Goal: Transaction & Acquisition: Purchase product/service

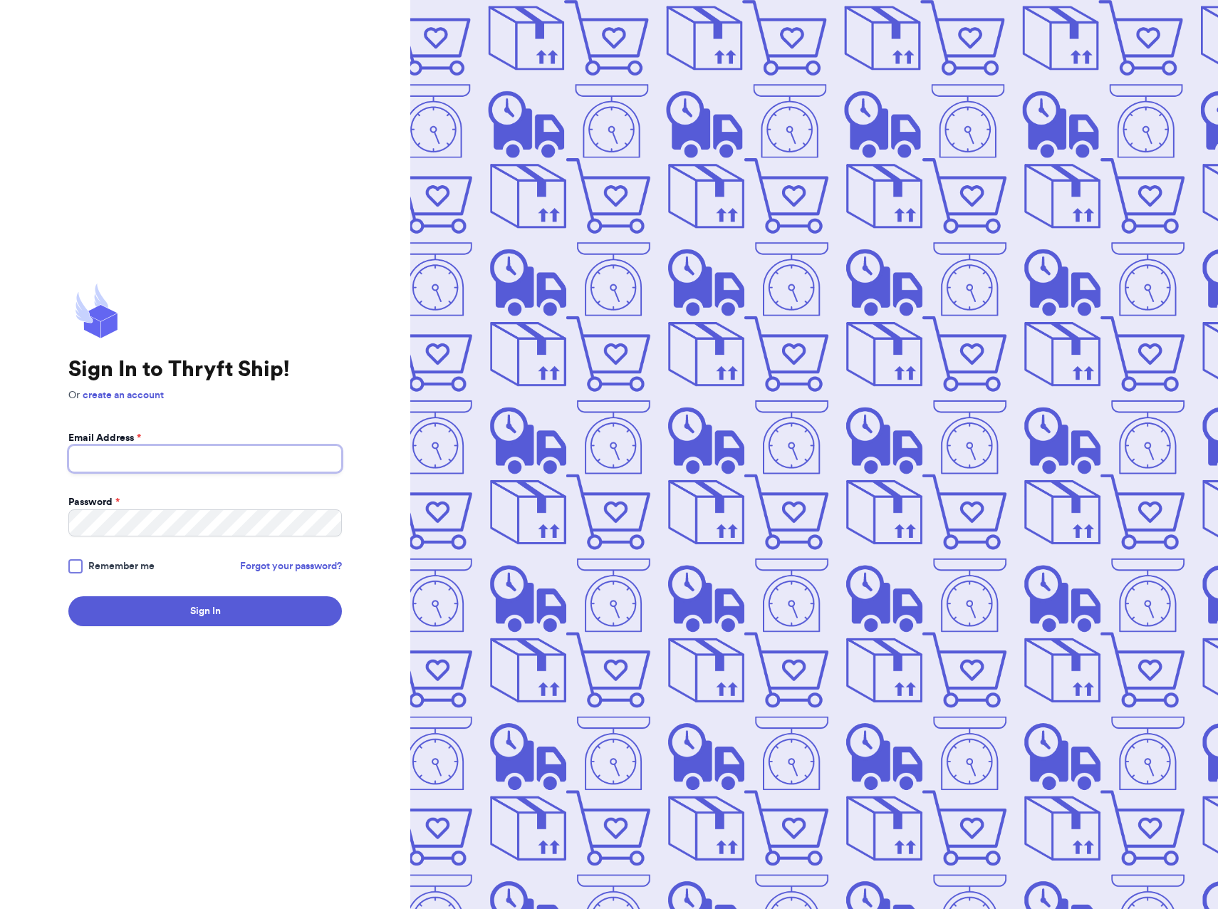
click at [113, 448] on input "Email Address *" at bounding box center [204, 458] width 273 height 27
type input "[EMAIL_ADDRESS][DOMAIN_NAME]"
click at [73, 564] on div at bounding box center [75, 566] width 14 height 14
click at [0, 0] on input "Remember me" at bounding box center [0, 0] width 0 height 0
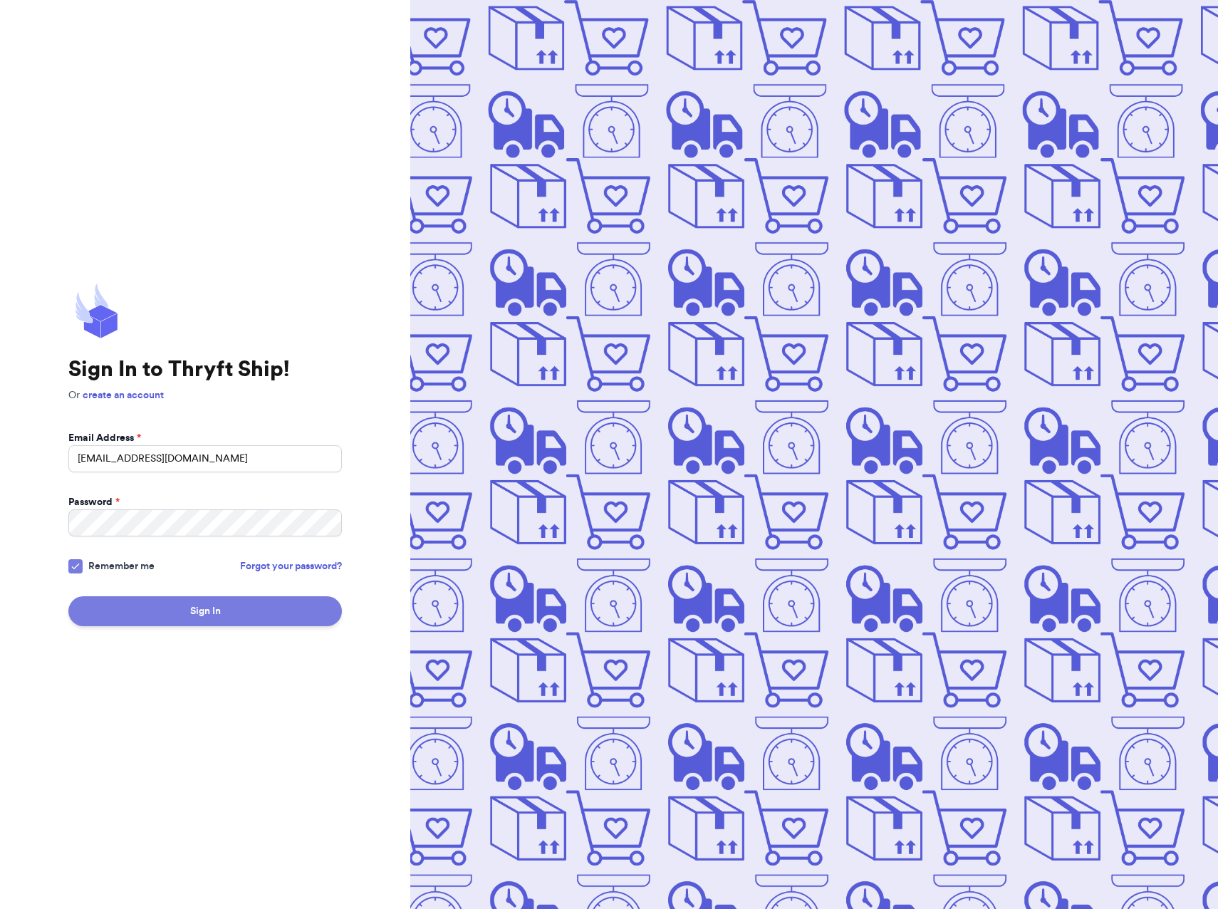
click at [153, 610] on button "Sign In" at bounding box center [204, 611] width 273 height 30
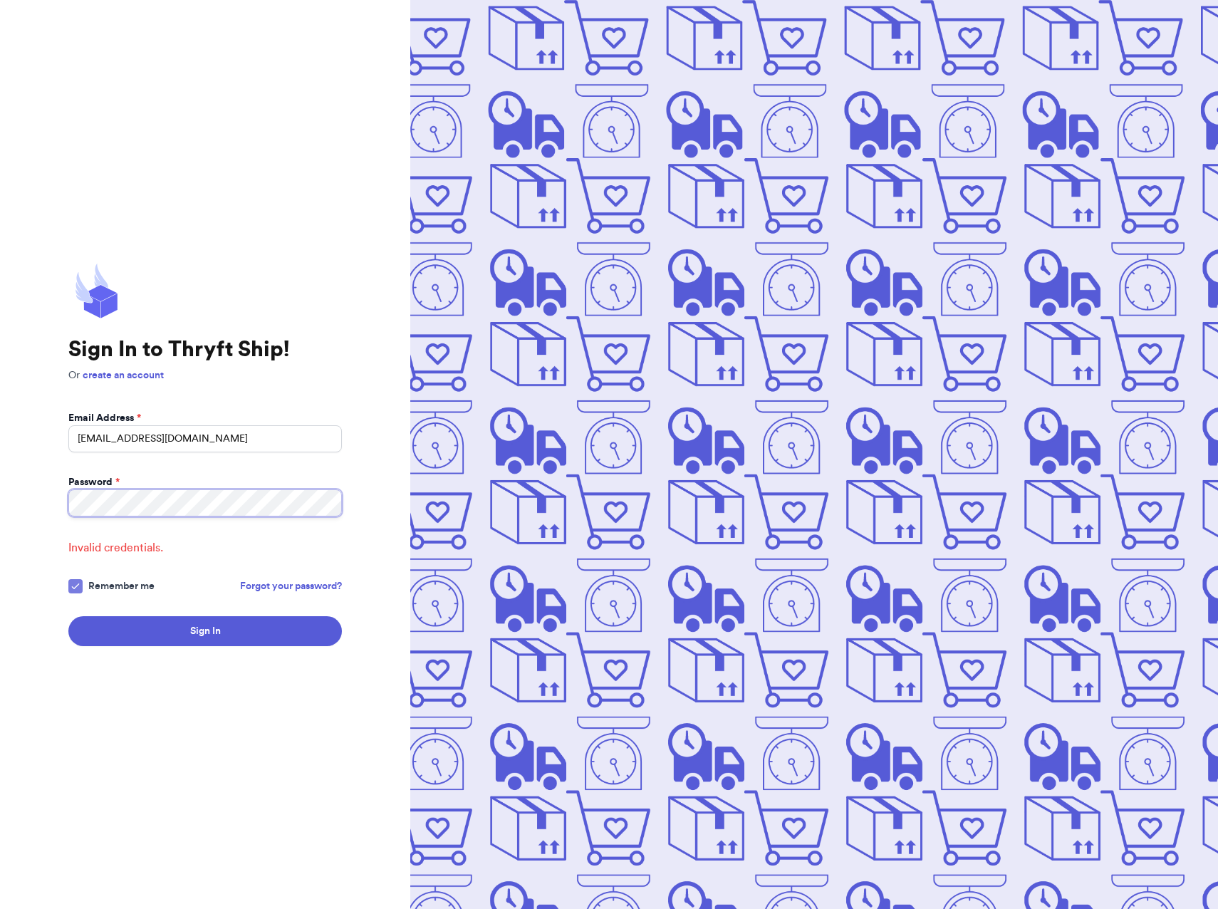
click at [0, 481] on html "Sign In to Thryft Ship! Or create an account Email Address * [EMAIL_ADDRESS][DO…" at bounding box center [609, 454] width 1218 height 909
click at [68, 616] on button "Sign In" at bounding box center [204, 631] width 273 height 30
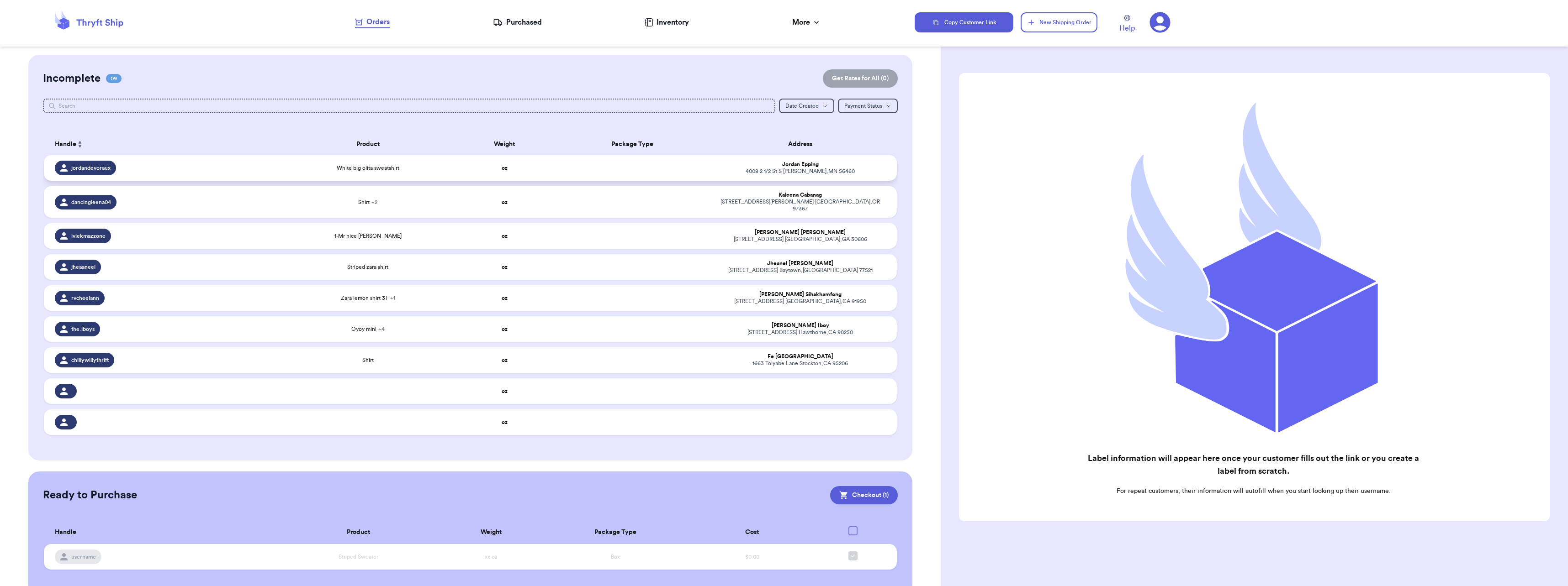
click at [96, 167] on span "jordandevoraux" at bounding box center [90, 167] width 39 height 7
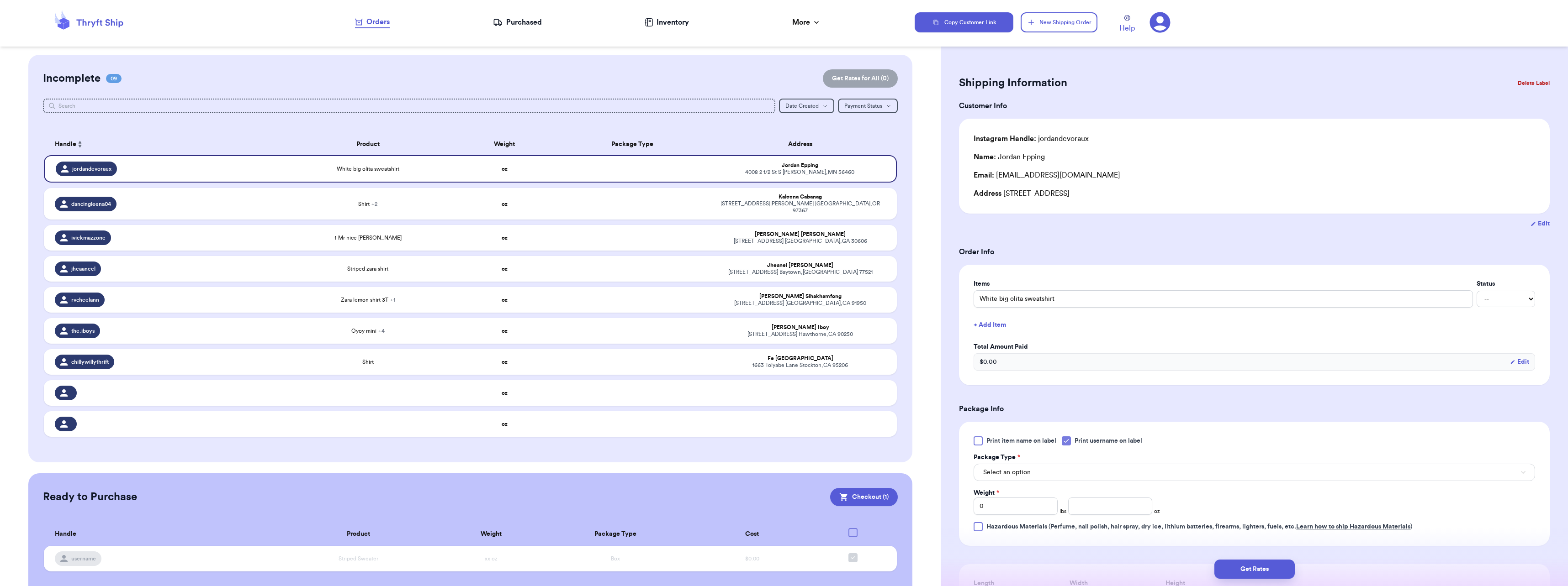
scroll to position [137, 0]
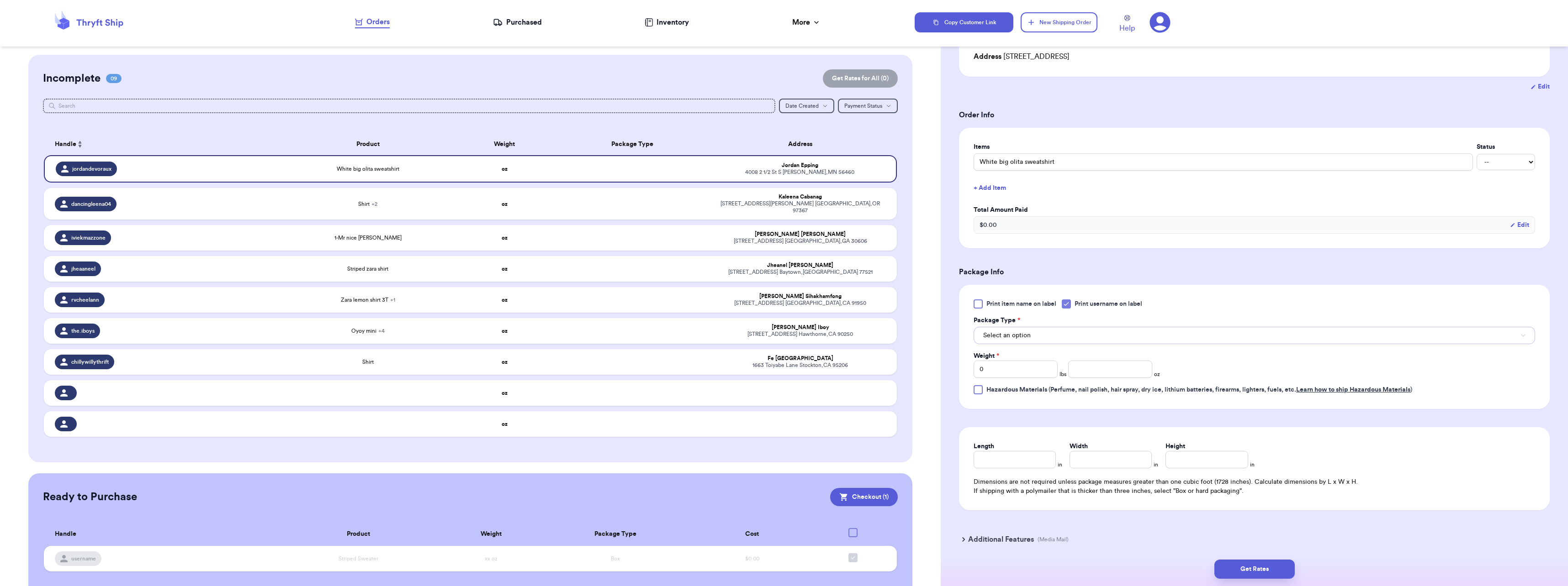
click at [781, 332] on span "Select an option" at bounding box center [1007, 335] width 47 height 9
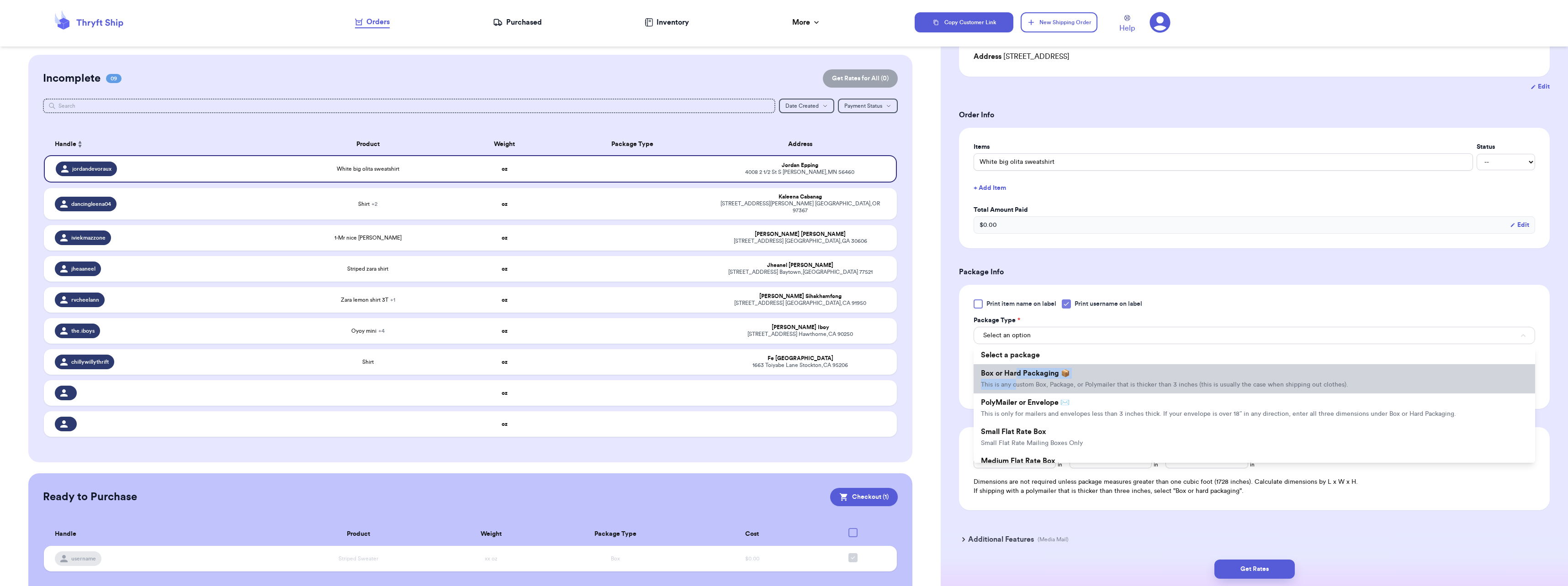
click at [781, 380] on li "Box or Hard Packaging 📦 This is any custom Box, Package, or Polymailer that is …" at bounding box center [1254, 379] width 561 height 29
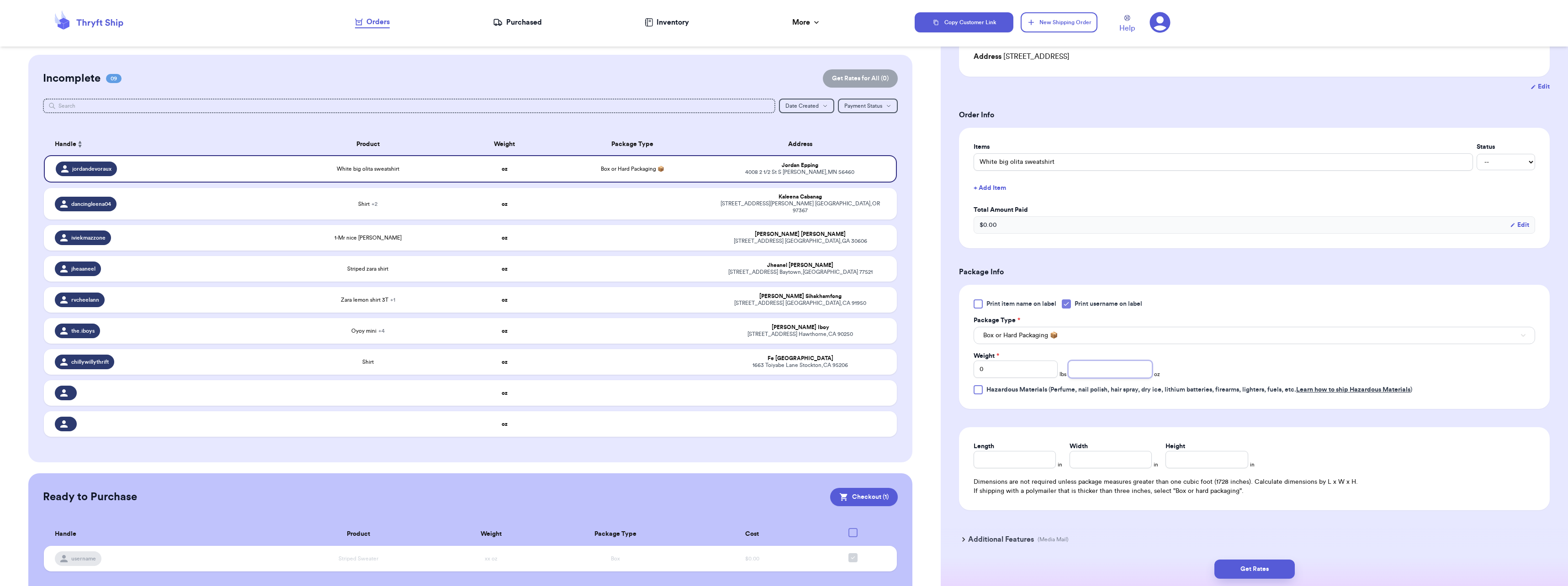
click at [781, 375] on input "number" at bounding box center [1110, 369] width 84 height 17
type input "4"
click at [781, 456] on input "Length" at bounding box center [1015, 460] width 82 height 17
type input "10"
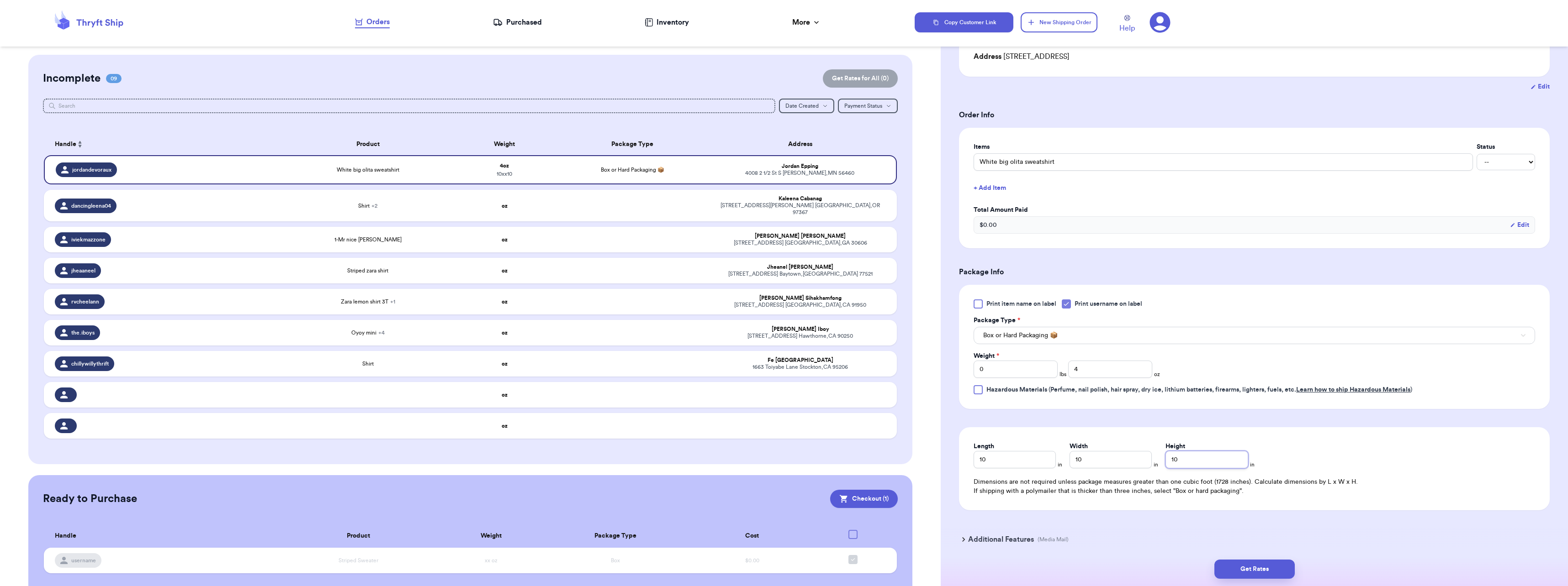
scroll to position [172, 0]
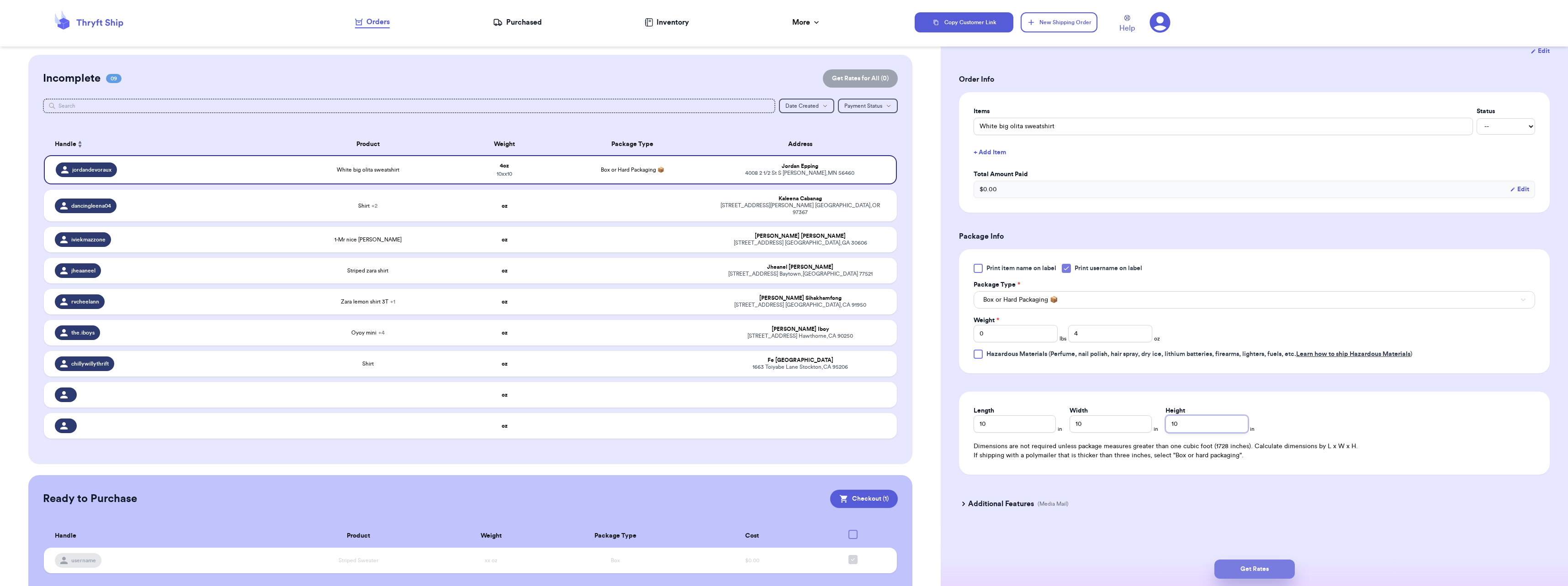
type input "10"
click at [781, 573] on button "Get Rates" at bounding box center [1254, 569] width 80 height 19
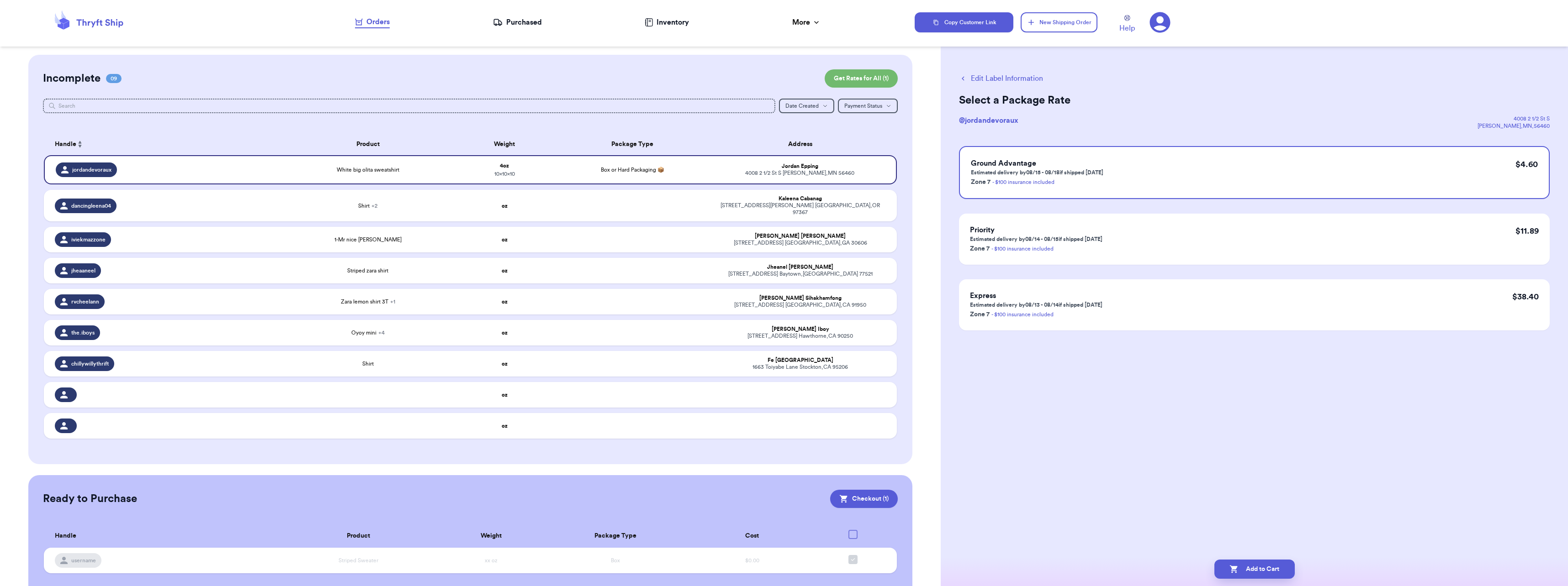
scroll to position [0, 0]
click at [781, 565] on button "Add to Cart" at bounding box center [1254, 569] width 80 height 19
checkbox input "false"
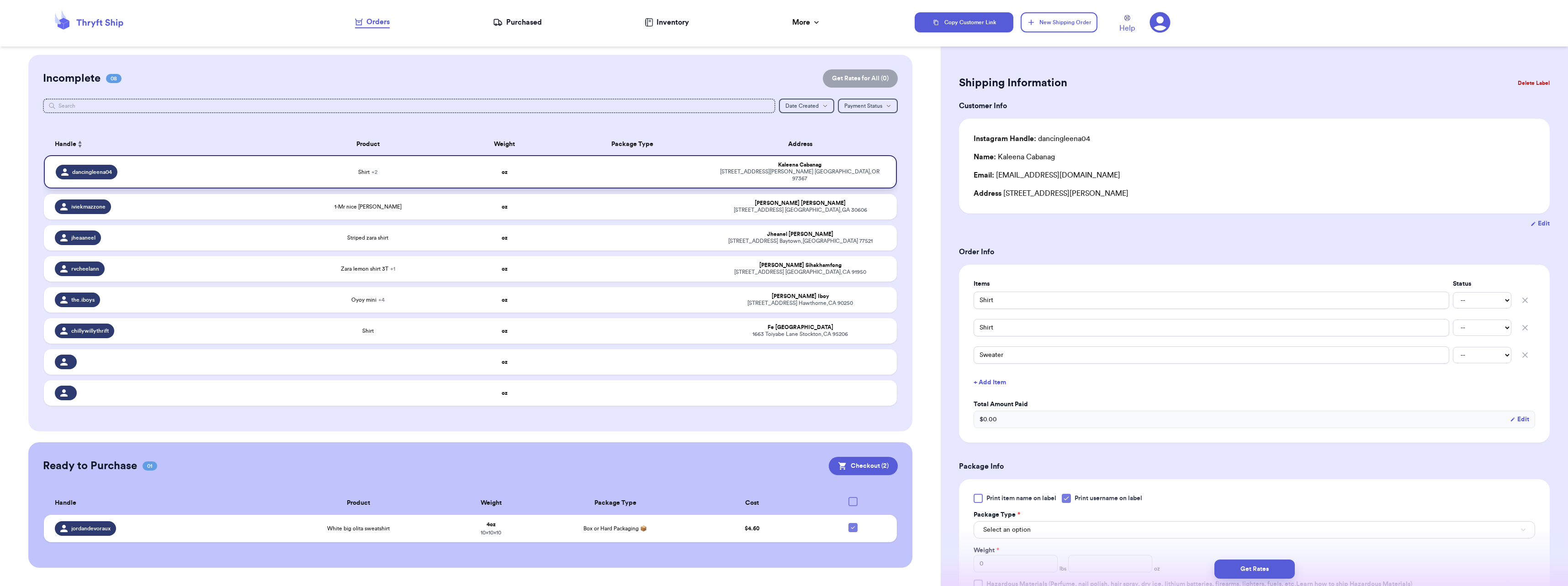
click at [289, 169] on div "Shirt + 2" at bounding box center [368, 172] width 160 height 7
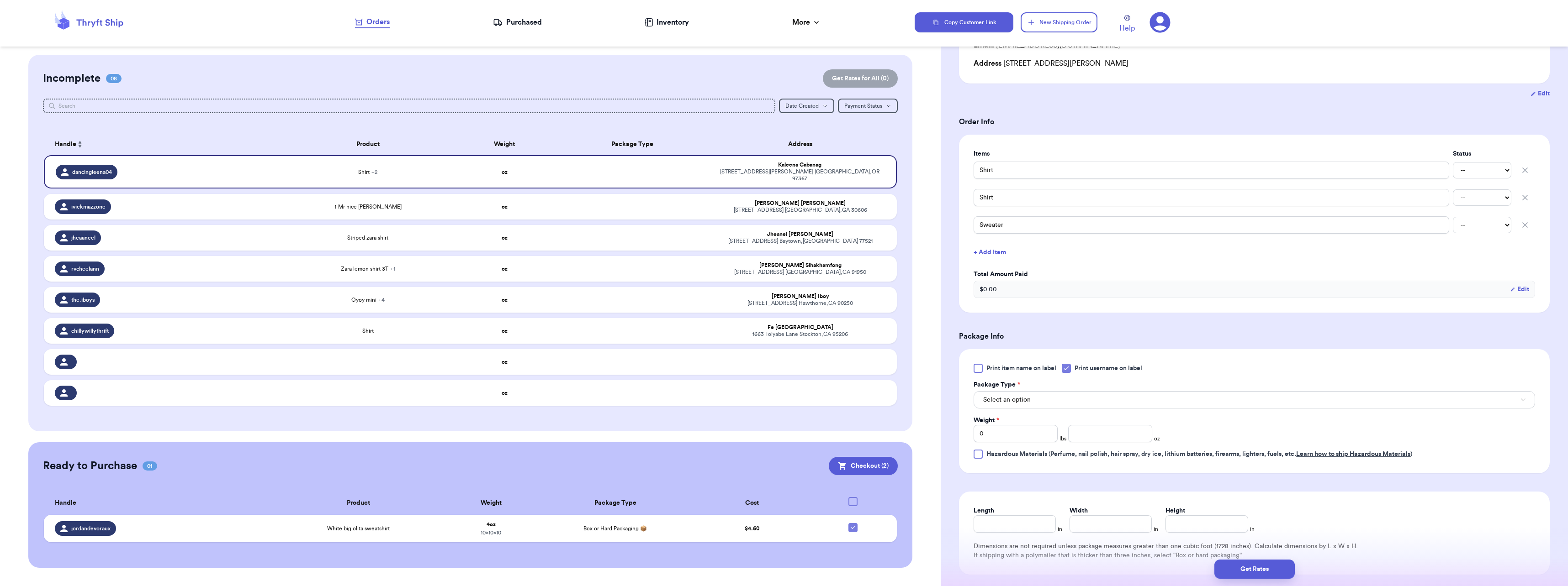
scroll to position [183, 0]
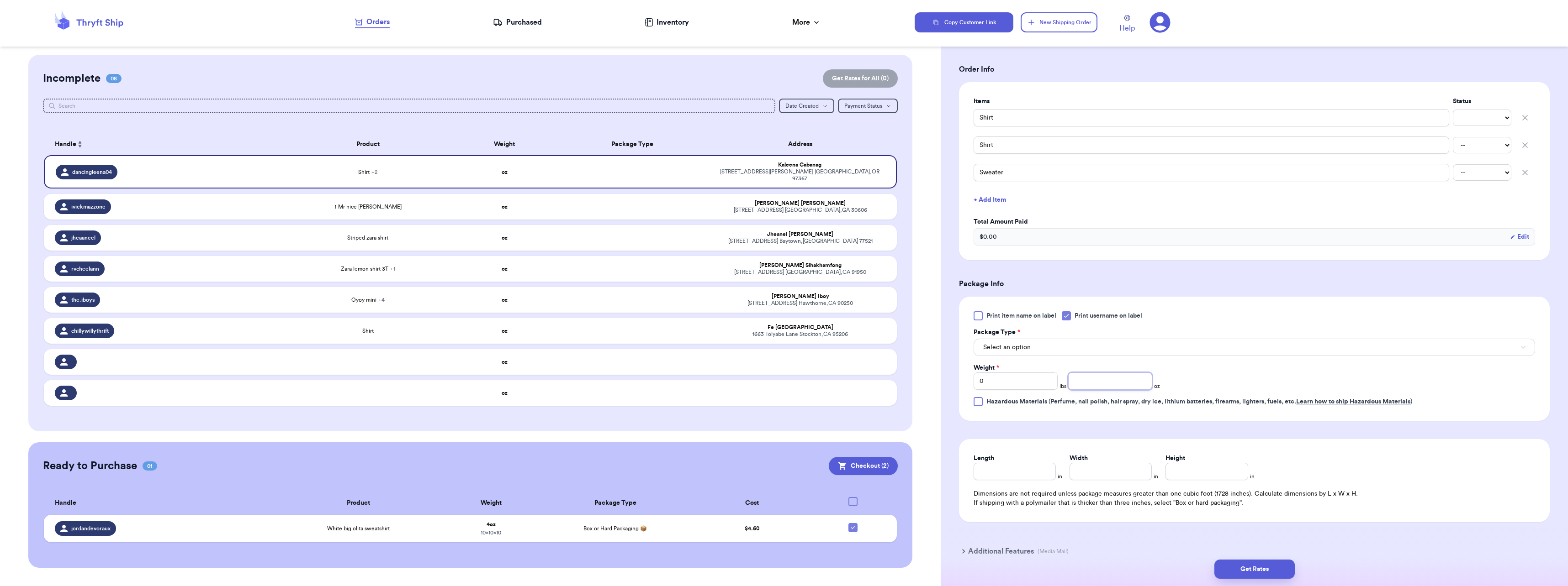
click at [781, 381] on input "number" at bounding box center [1110, 381] width 84 height 17
type input "8"
click at [781, 342] on button "Select an option" at bounding box center [1254, 347] width 561 height 17
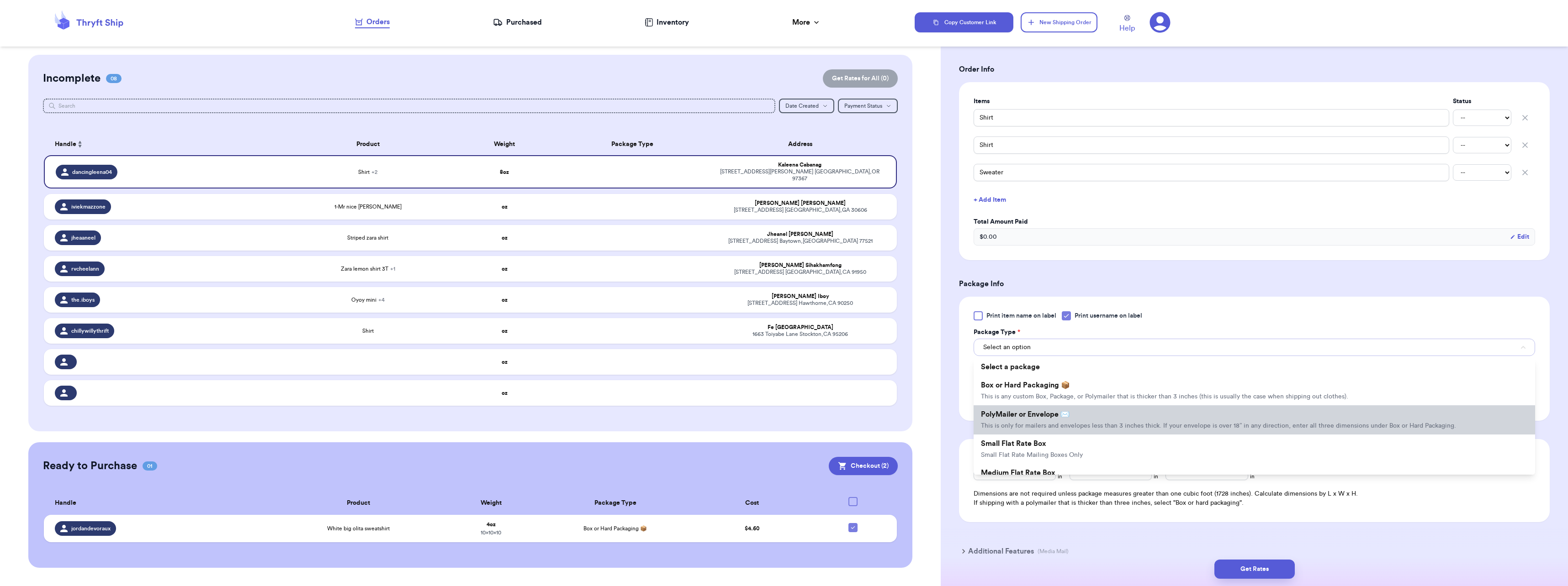
scroll to position [46, 0]
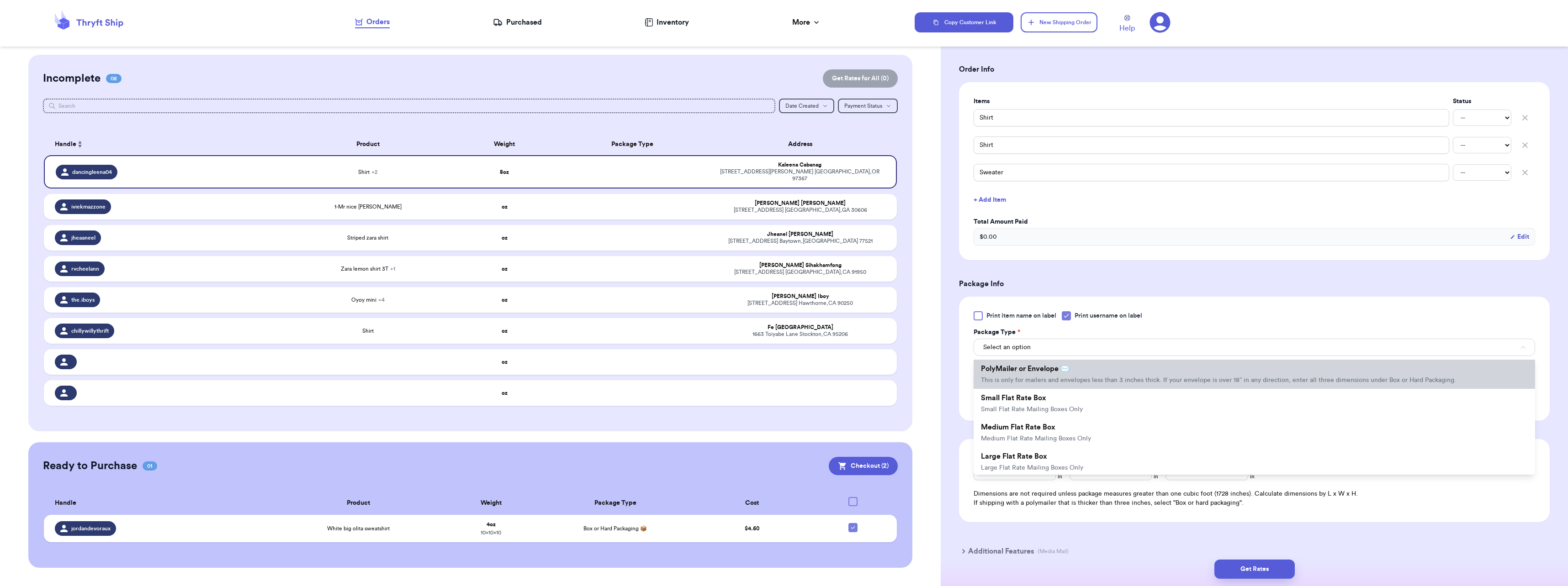
click at [781, 377] on li "PolyMailer or Envelope ✉️ This is only for mailers and envelopes less than 3 in…" at bounding box center [1254, 374] width 561 height 29
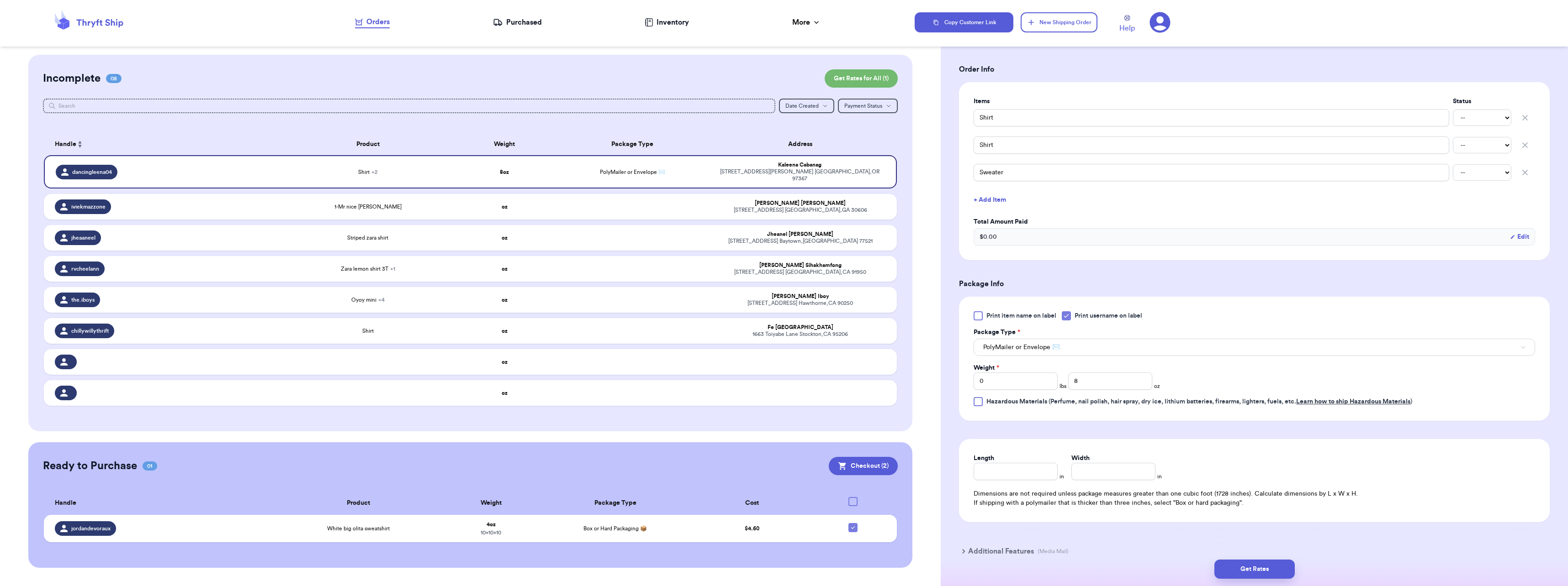
click at [781, 439] on form "Shipping Information Delete Label Customer Info Instagram Handle: dancingleena0…" at bounding box center [1254, 230] width 591 height 680
click at [781, 465] on input "Length" at bounding box center [1016, 471] width 84 height 17
type input "10"
click at [781, 569] on button "Get Rates" at bounding box center [1254, 569] width 80 height 19
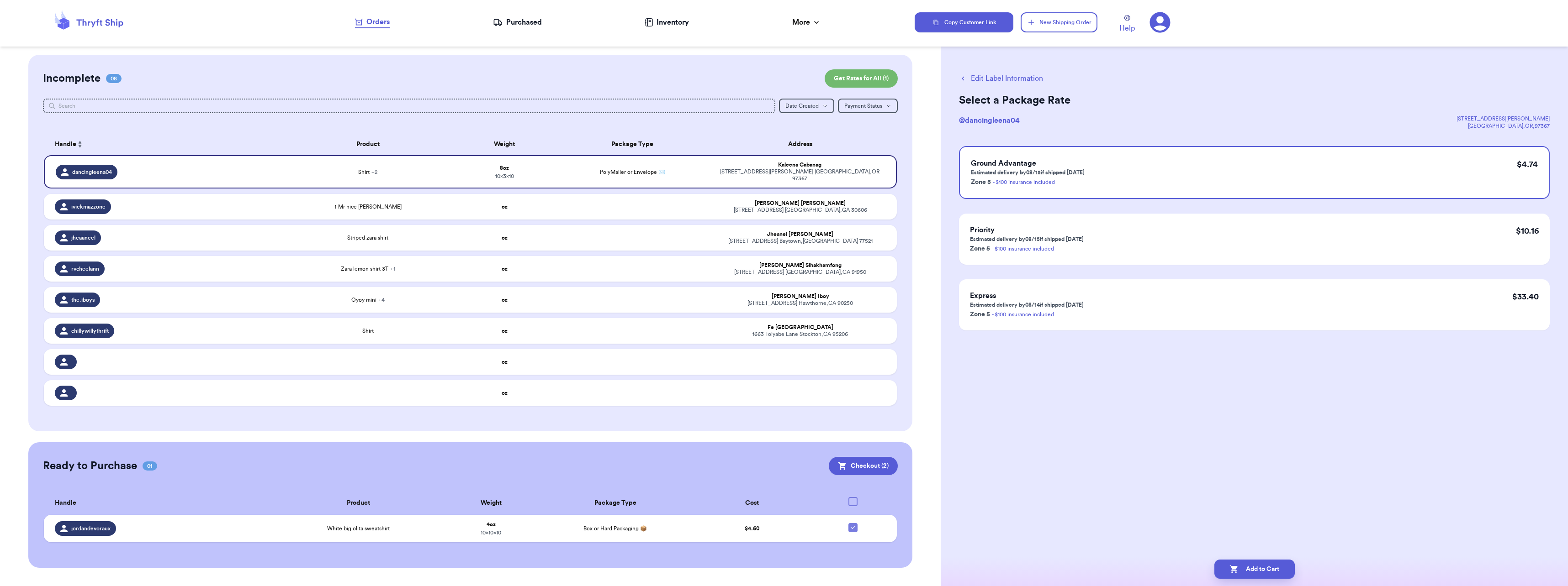
scroll to position [0, 0]
click at [781, 574] on button "Add to Cart" at bounding box center [1254, 569] width 80 height 19
checkbox input "false"
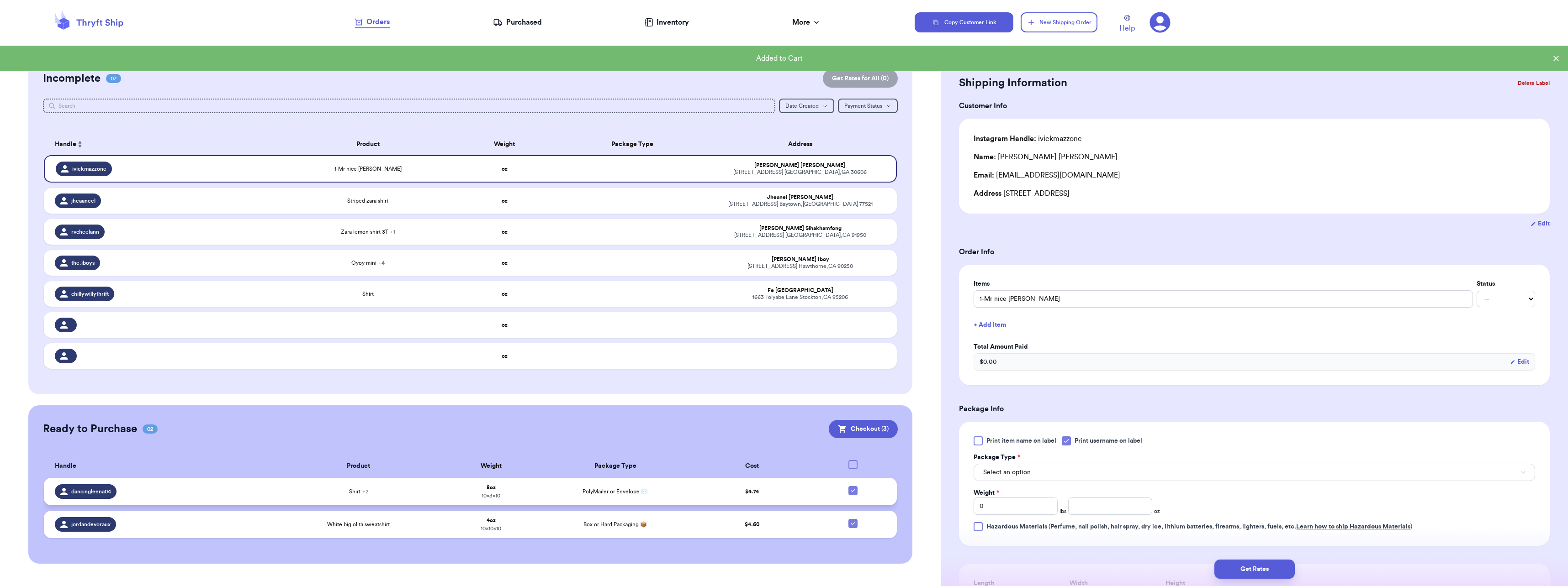
click at [379, 488] on div "Shirt + 2" at bounding box center [358, 491] width 155 height 7
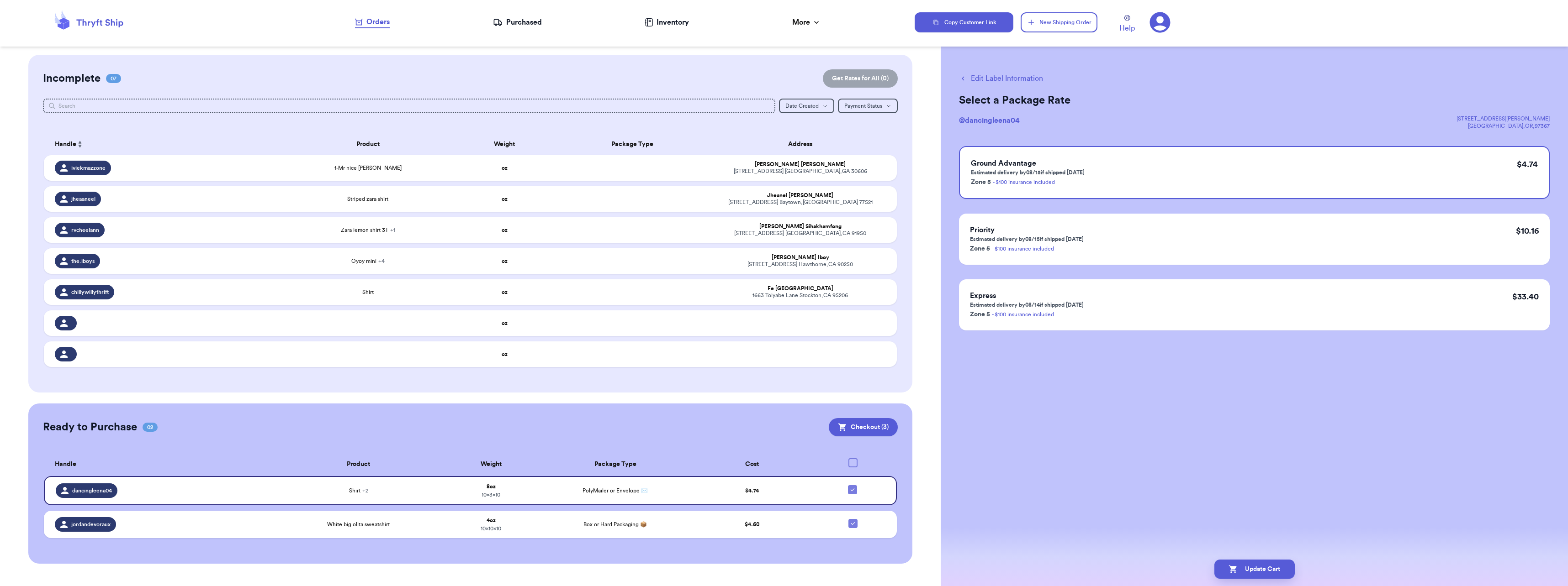
click at [781, 78] on button "Edit Label Information" at bounding box center [1001, 78] width 84 height 11
checkbox input "true"
checkbox input "false"
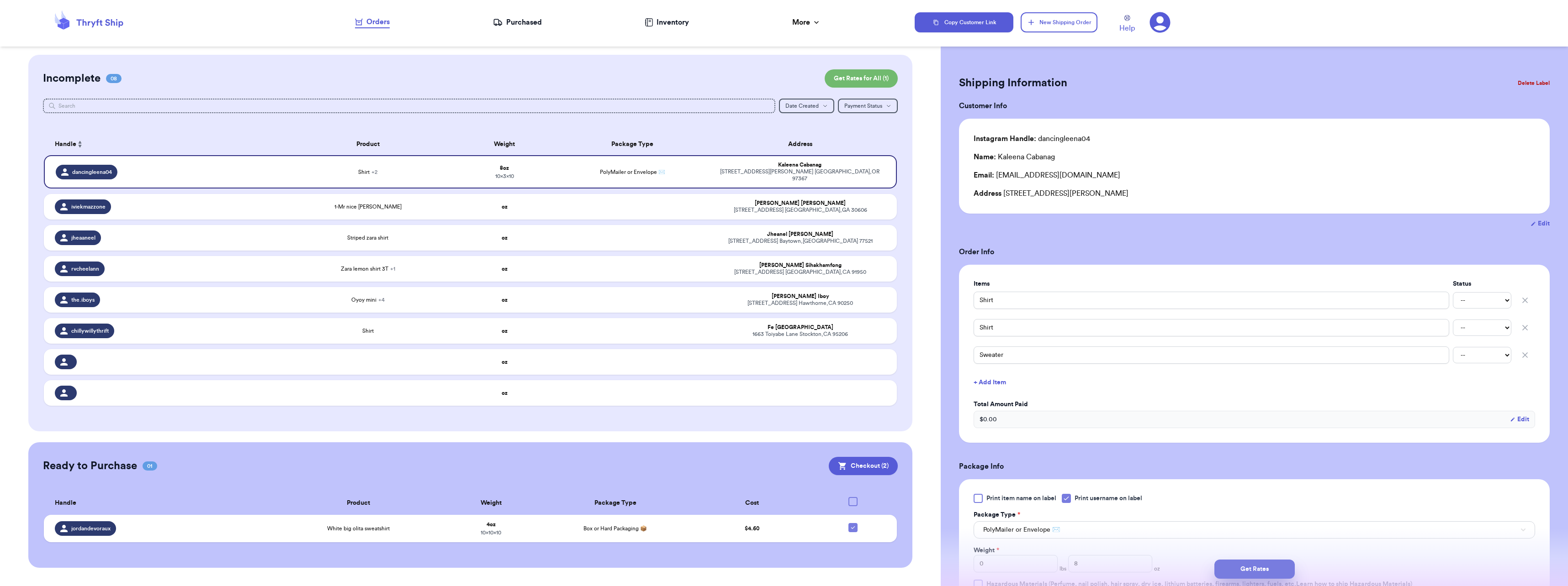
click at [781, 571] on button "Get Rates" at bounding box center [1254, 569] width 80 height 19
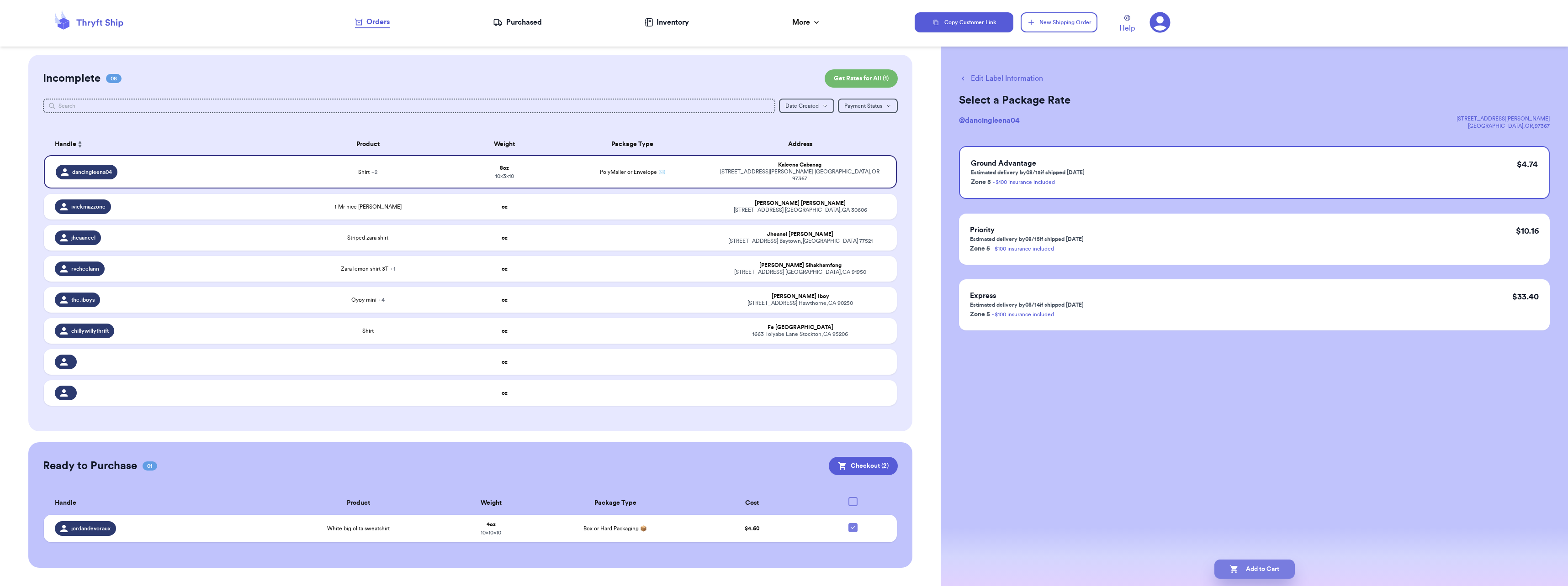
click at [781, 563] on button "Add to Cart" at bounding box center [1254, 569] width 80 height 19
checkbox input "false"
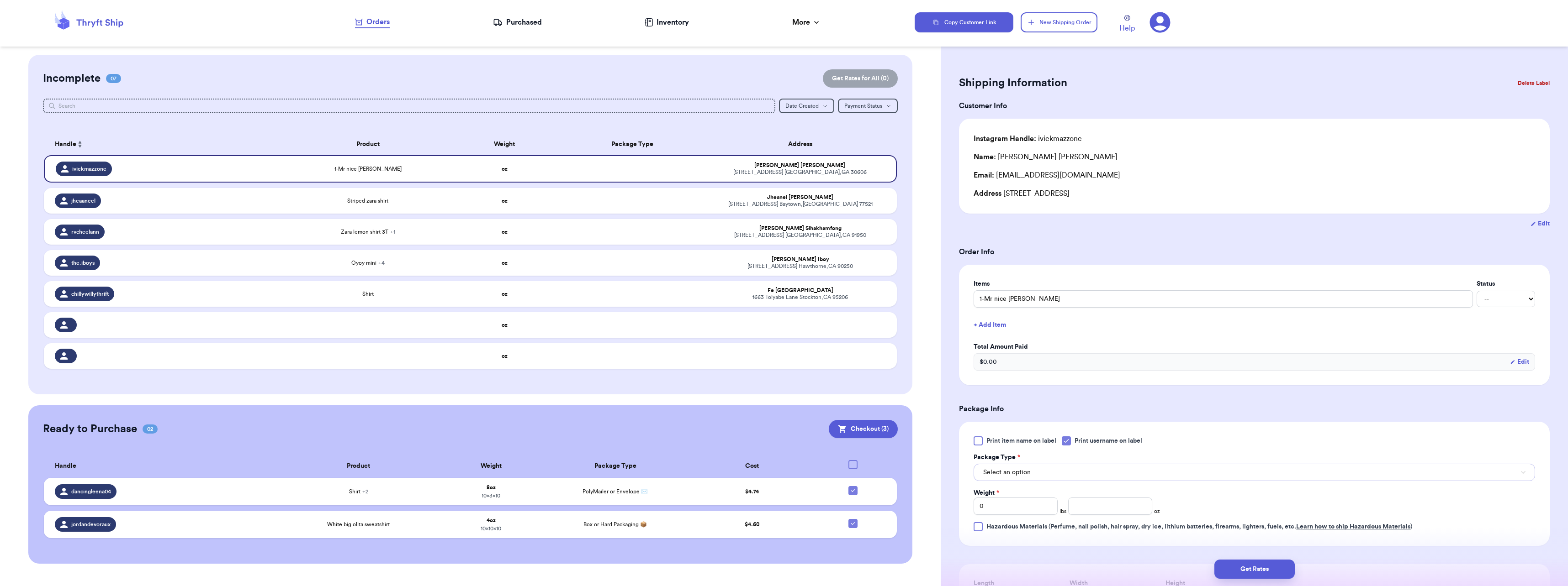
click at [781, 471] on span "Select an option" at bounding box center [1007, 473] width 47 height 9
click at [781, 540] on span "PolyMailer or Envelope ✉️" at bounding box center [1025, 539] width 89 height 7
click at [781, 509] on input "0" at bounding box center [1016, 506] width 84 height 17
click at [781, 500] on input "number" at bounding box center [1110, 506] width 84 height 17
type input "3"
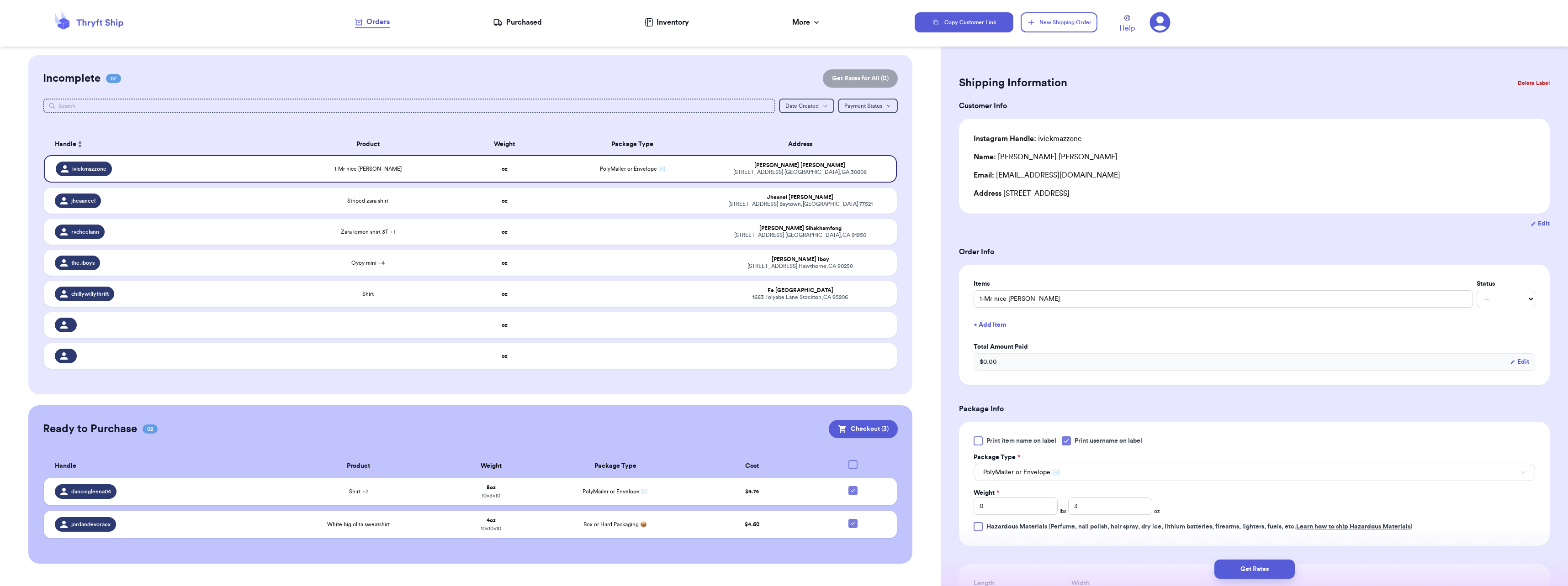
click at [781, 508] on div "Weight * 0 lbs 3 oz" at bounding box center [1161, 501] width 374 height 26
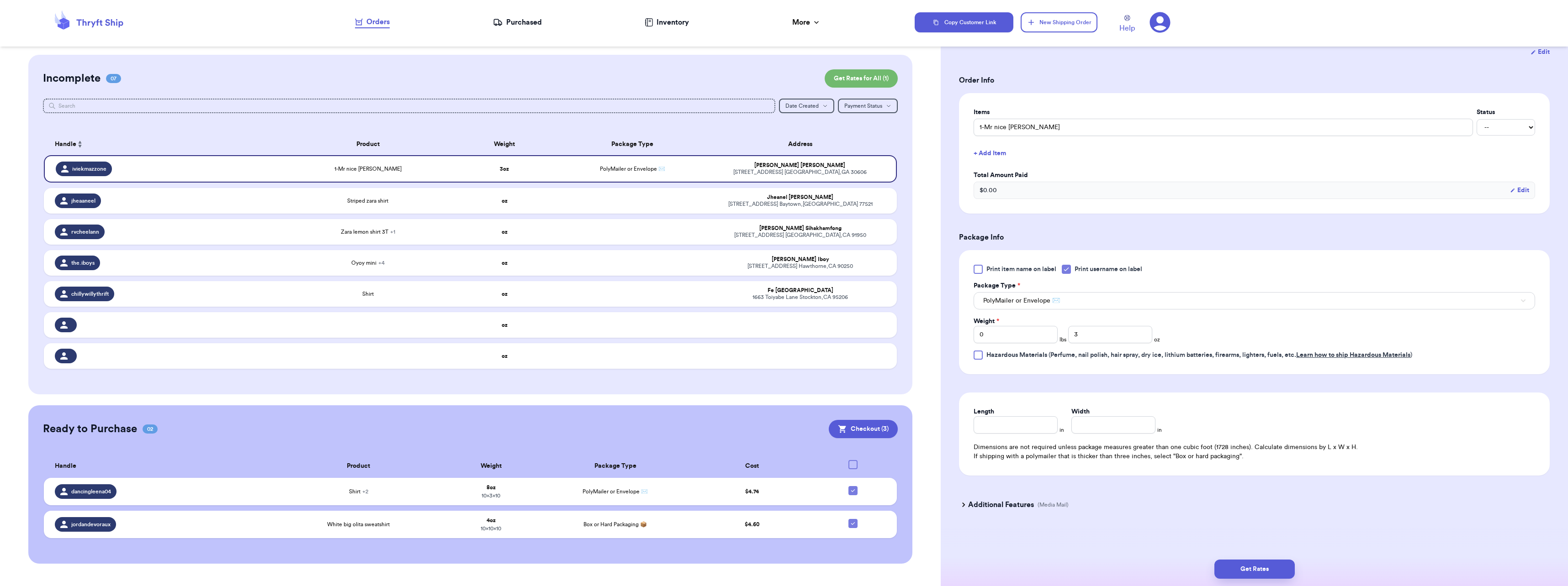
scroll to position [172, 0]
click at [781, 426] on input "Length" at bounding box center [1016, 424] width 84 height 17
type input "10"
click at [781, 565] on button "Get Rates" at bounding box center [1254, 569] width 80 height 19
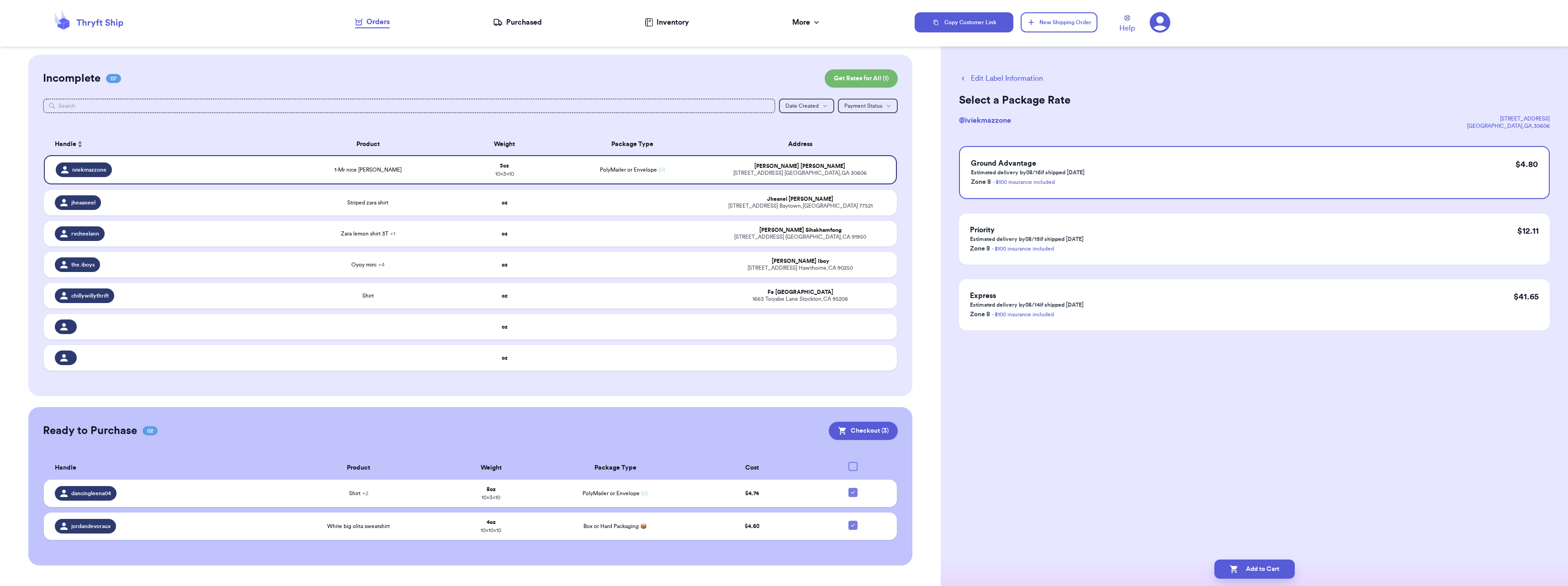
scroll to position [0, 0]
click at [781, 567] on button "Add to Cart" at bounding box center [1254, 569] width 80 height 19
checkbox input "false"
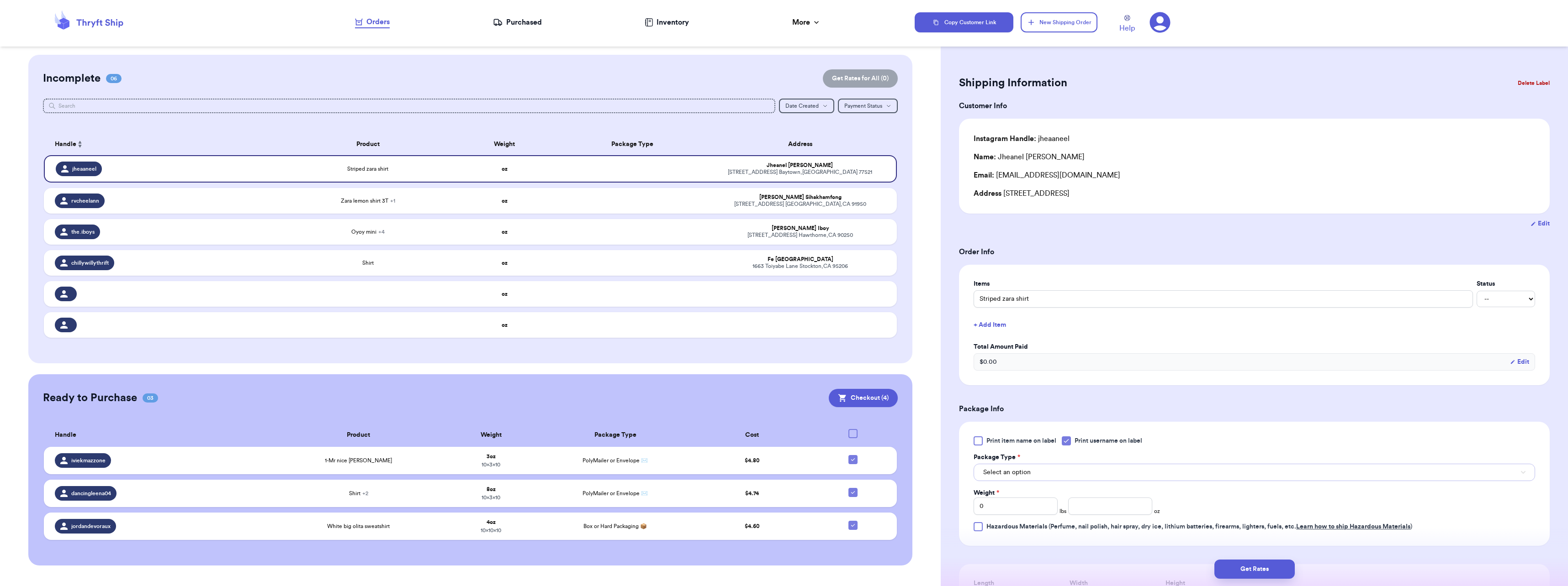
click at [781, 468] on button "Select an option" at bounding box center [1254, 473] width 561 height 17
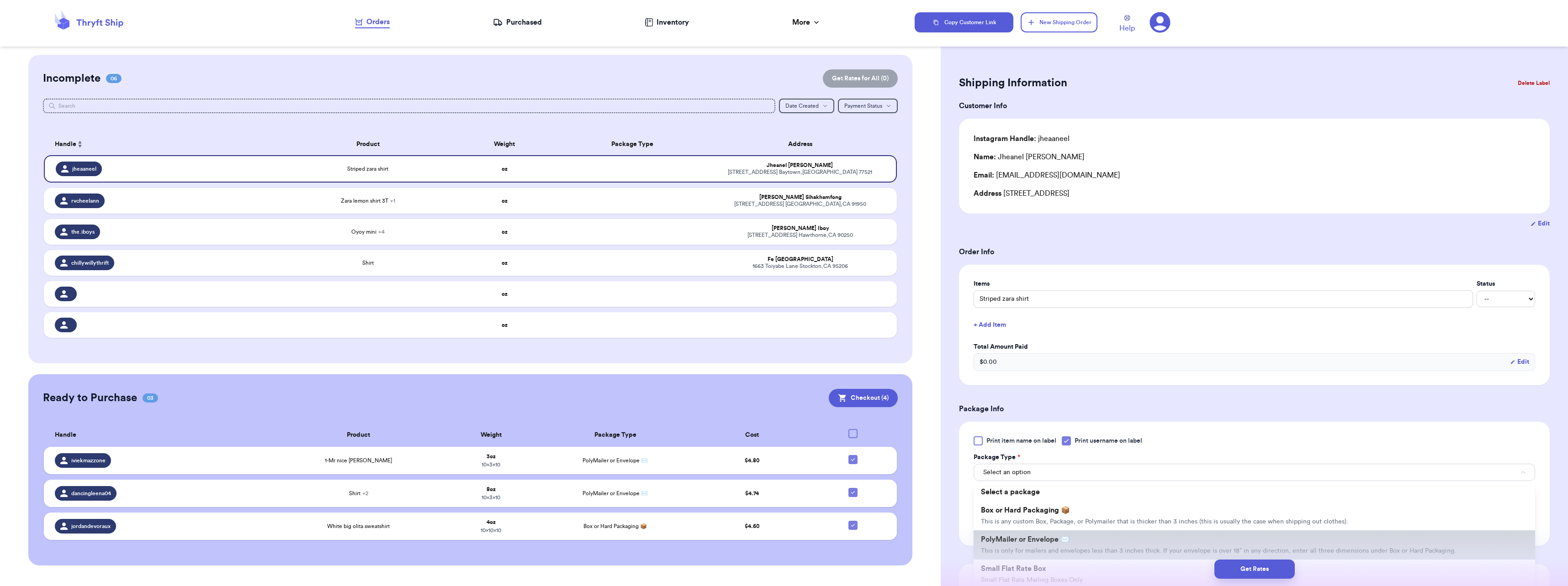
click at [781, 534] on li "PolyMailer or Envelope ✉️ This is only for mailers and envelopes less than 3 in…" at bounding box center [1254, 546] width 561 height 29
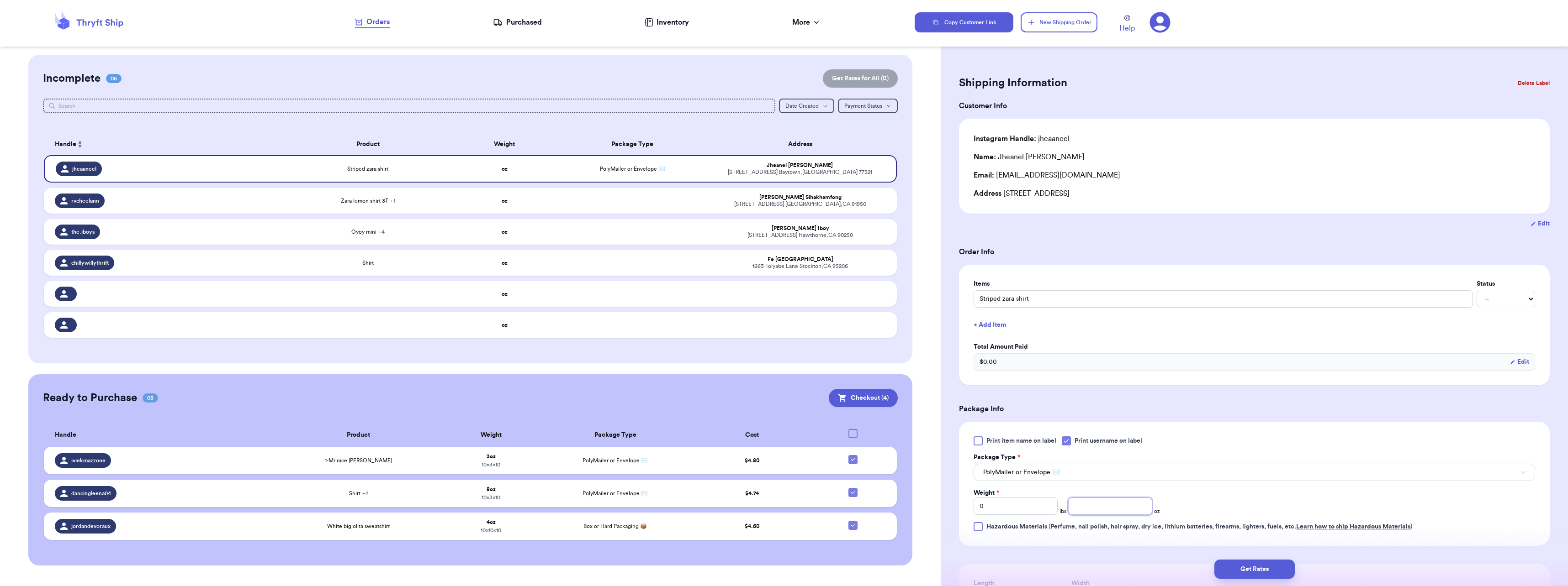
click at [781, 509] on input "number" at bounding box center [1110, 506] width 84 height 17
type input "2"
type input "3"
click at [781, 501] on div "Weight * 0 lbs 3 oz" at bounding box center [1161, 501] width 374 height 26
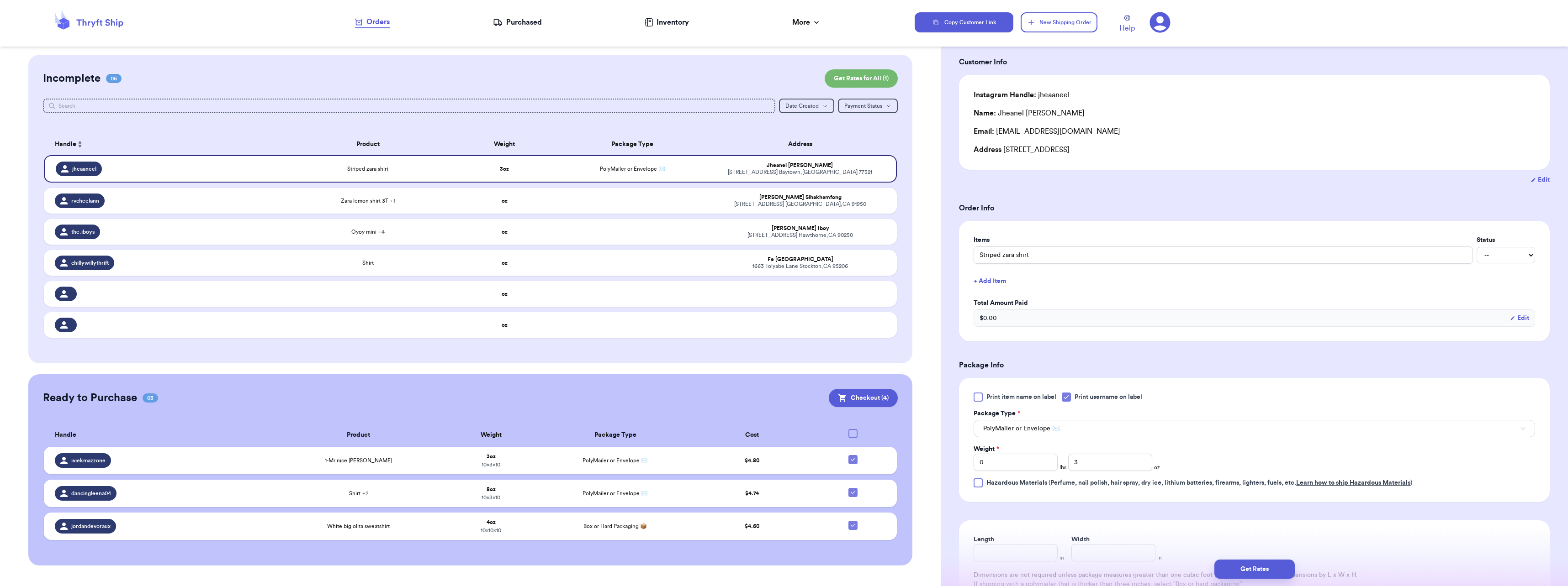
scroll to position [91, 0]
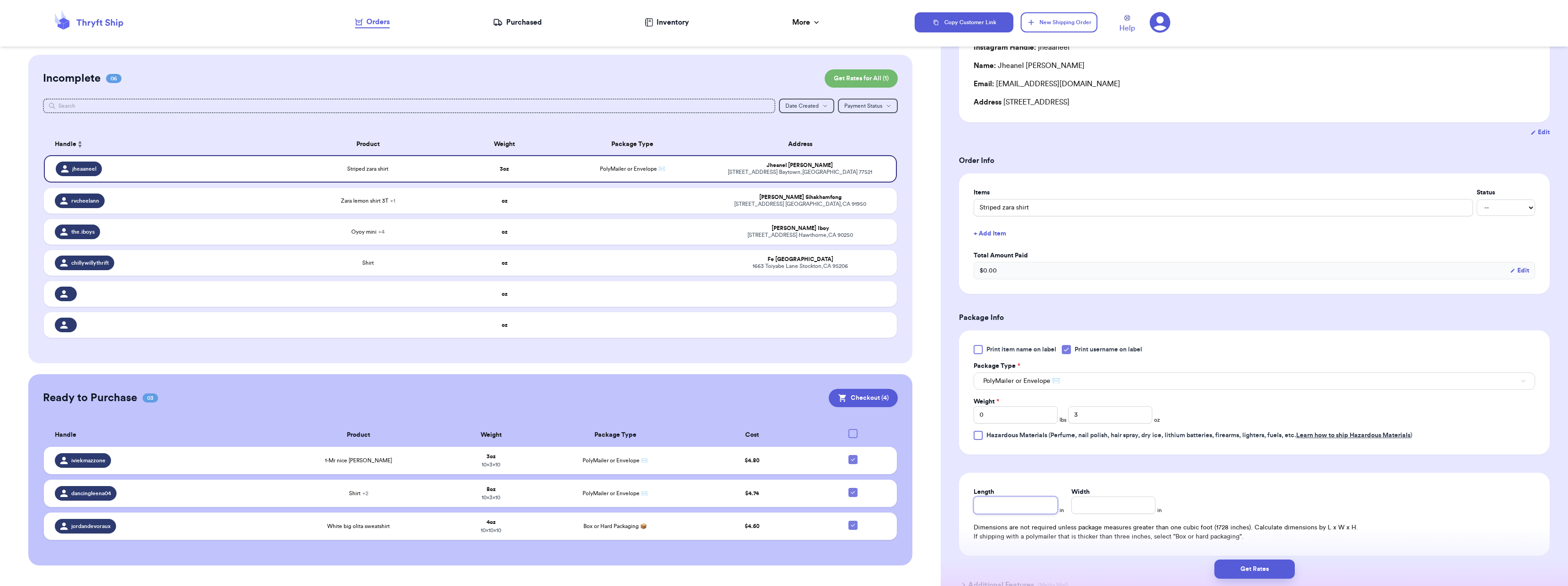
click at [781, 510] on input "Length" at bounding box center [1016, 505] width 84 height 17
type input "10"
click at [781, 566] on button "Get Rates" at bounding box center [1254, 569] width 80 height 19
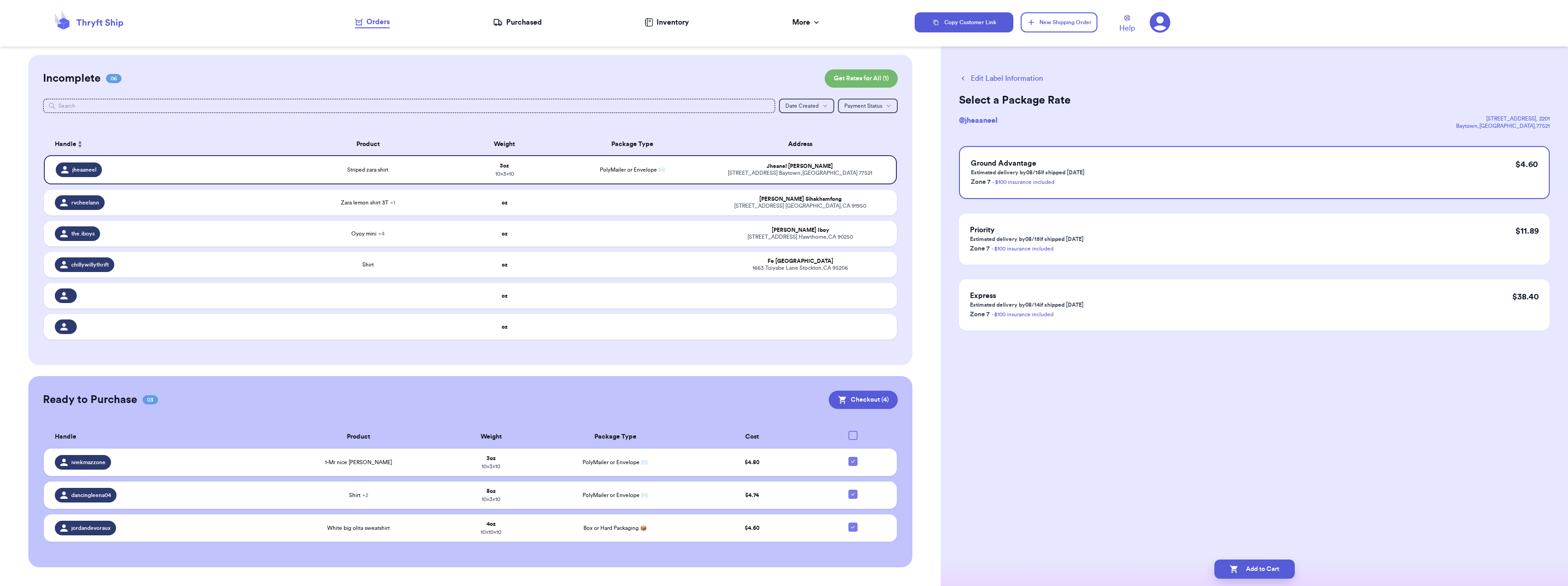
scroll to position [0, 0]
click at [781, 573] on button "Add to Cart" at bounding box center [1254, 569] width 80 height 19
checkbox input "false"
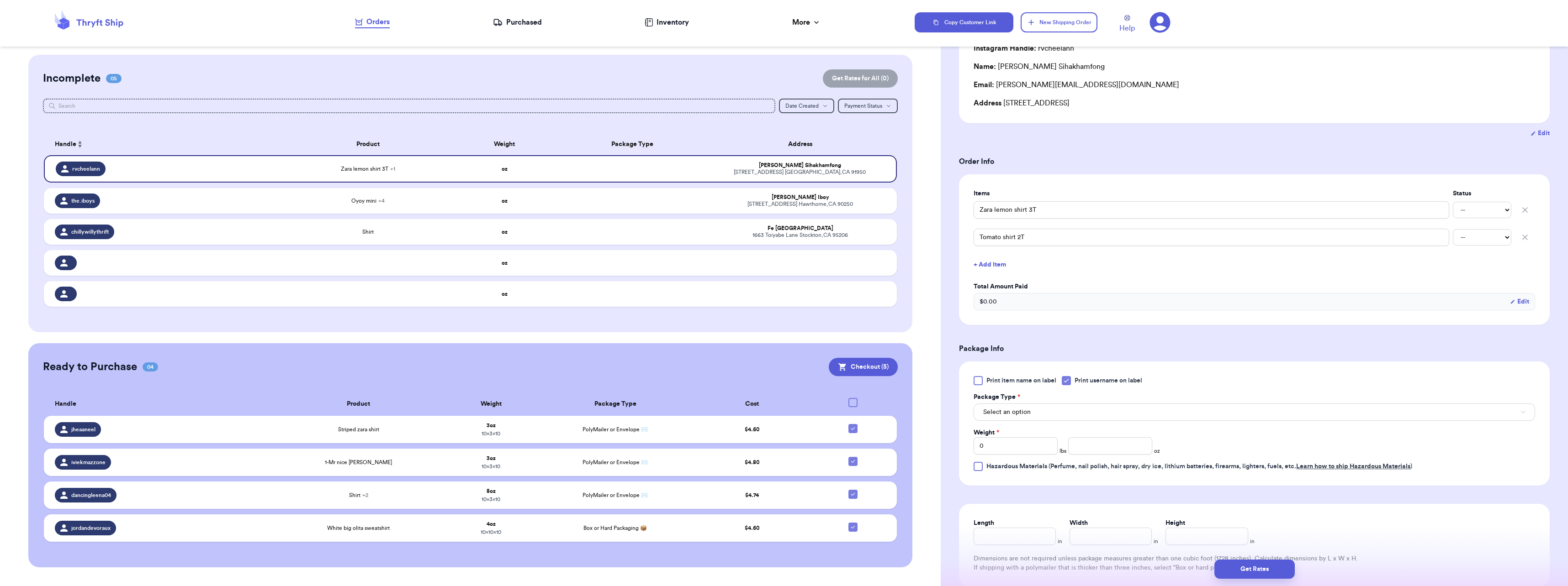
scroll to position [91, 0]
click at [781, 407] on button "Select an option" at bounding box center [1254, 411] width 561 height 17
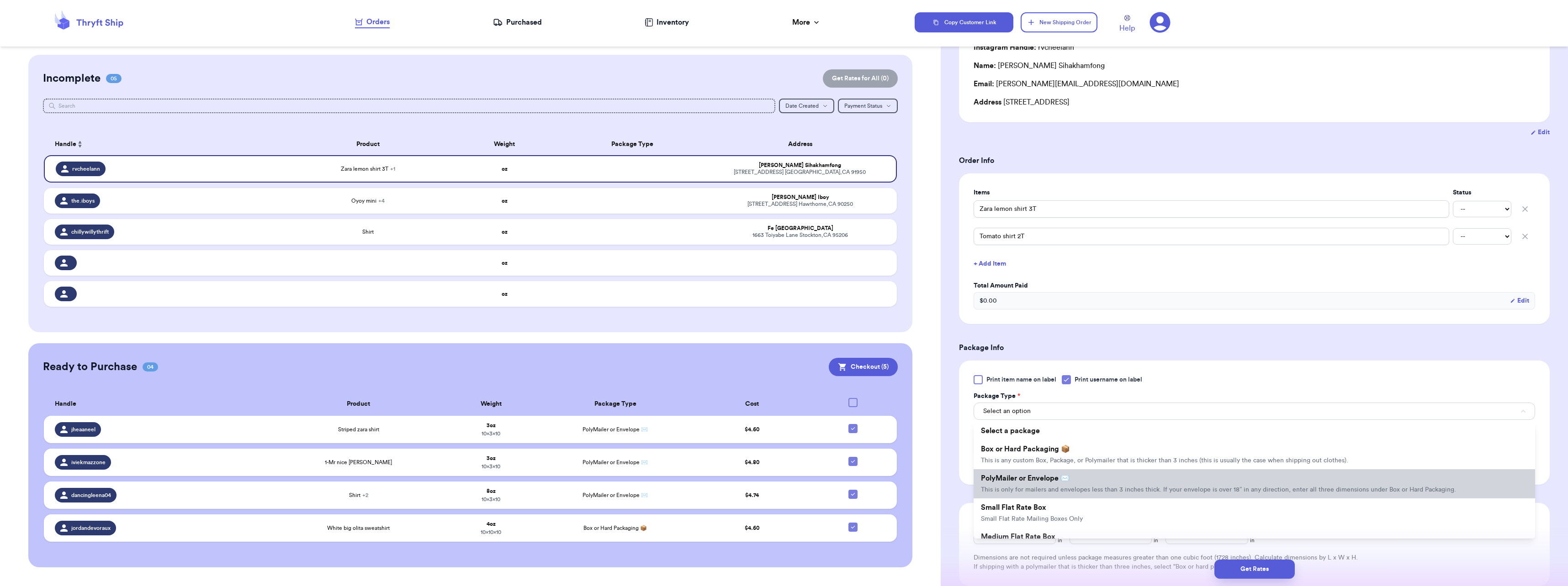
click at [781, 480] on span "PolyMailer or Envelope ✉️" at bounding box center [1025, 478] width 89 height 7
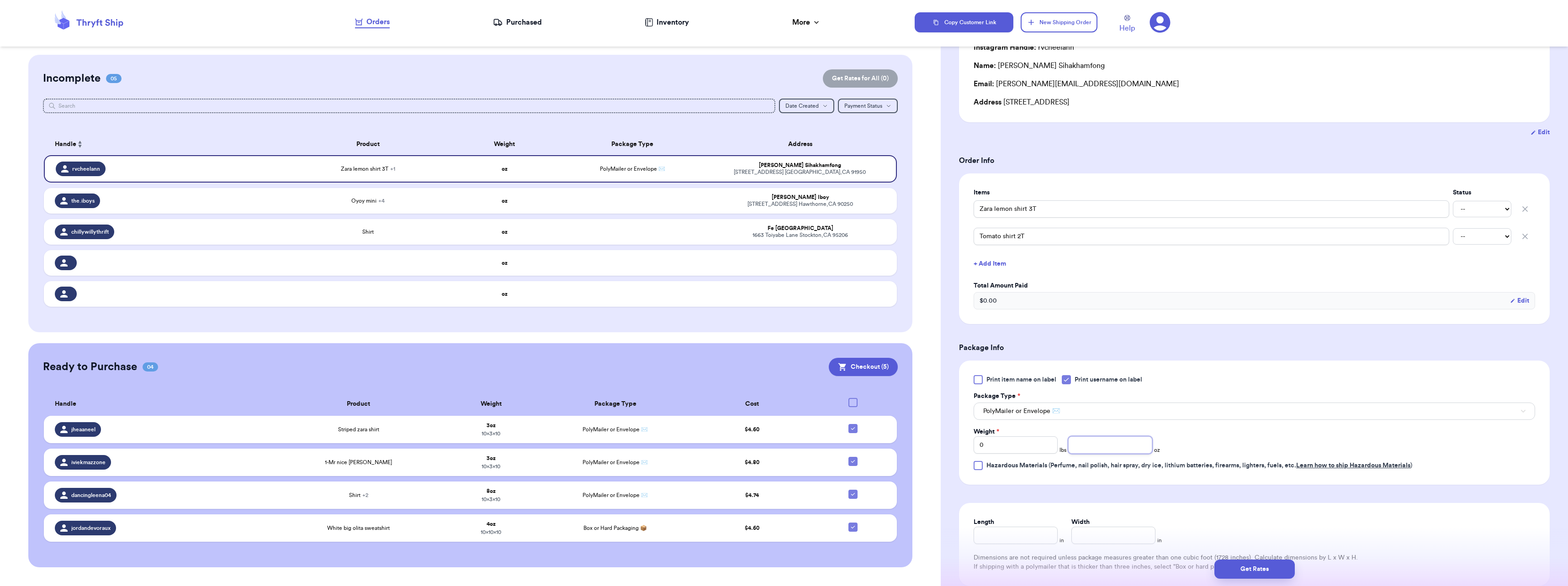
click at [781, 442] on input "number" at bounding box center [1110, 445] width 84 height 17
type input "4"
click at [781, 499] on form "Shipping Information Delete Label Customer Info Instagram Handle: rvcheelann Na…" at bounding box center [1254, 308] width 591 height 652
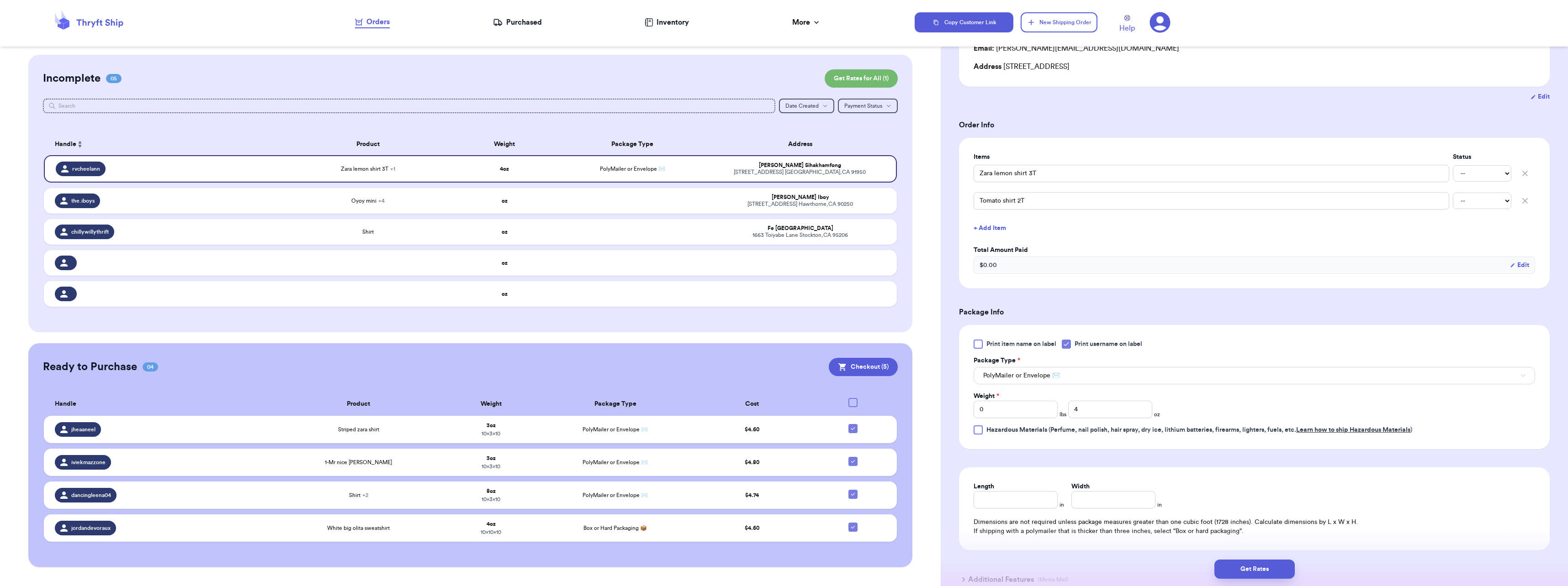
scroll to position [183, 0]
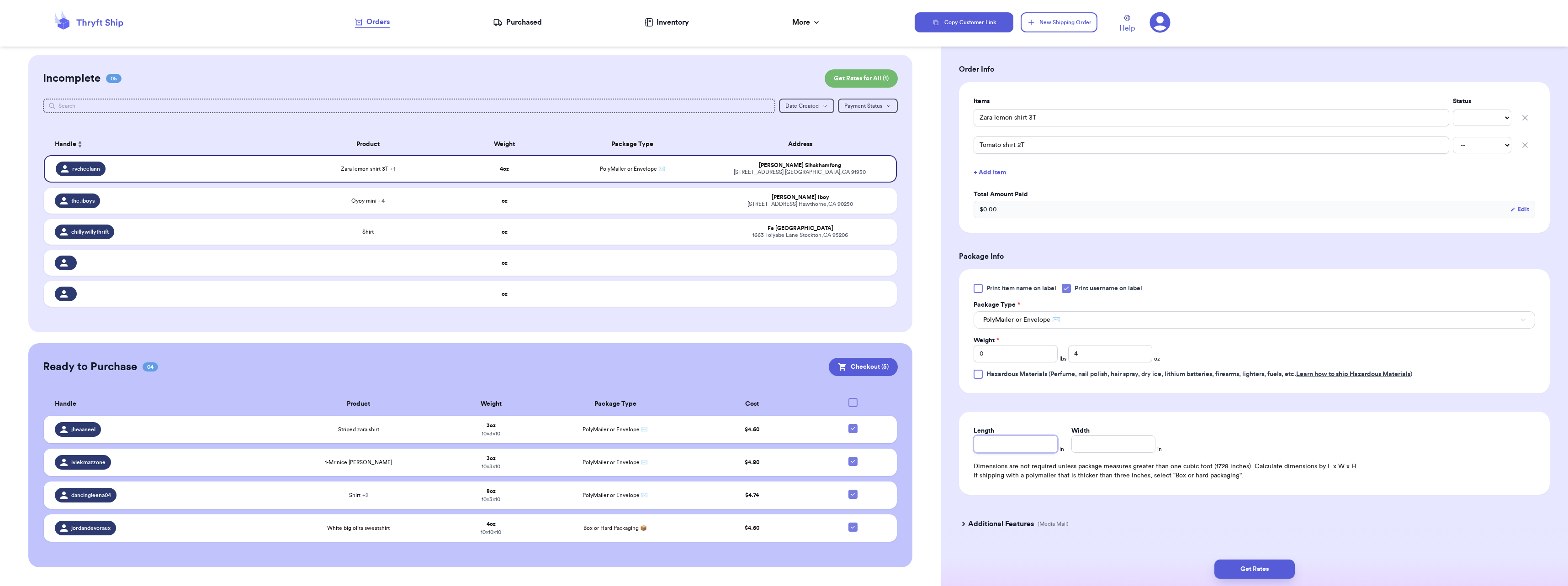
click at [781, 449] on input "Length" at bounding box center [1016, 444] width 84 height 17
type input "10"
click at [781, 565] on button "Get Rates" at bounding box center [1254, 569] width 80 height 19
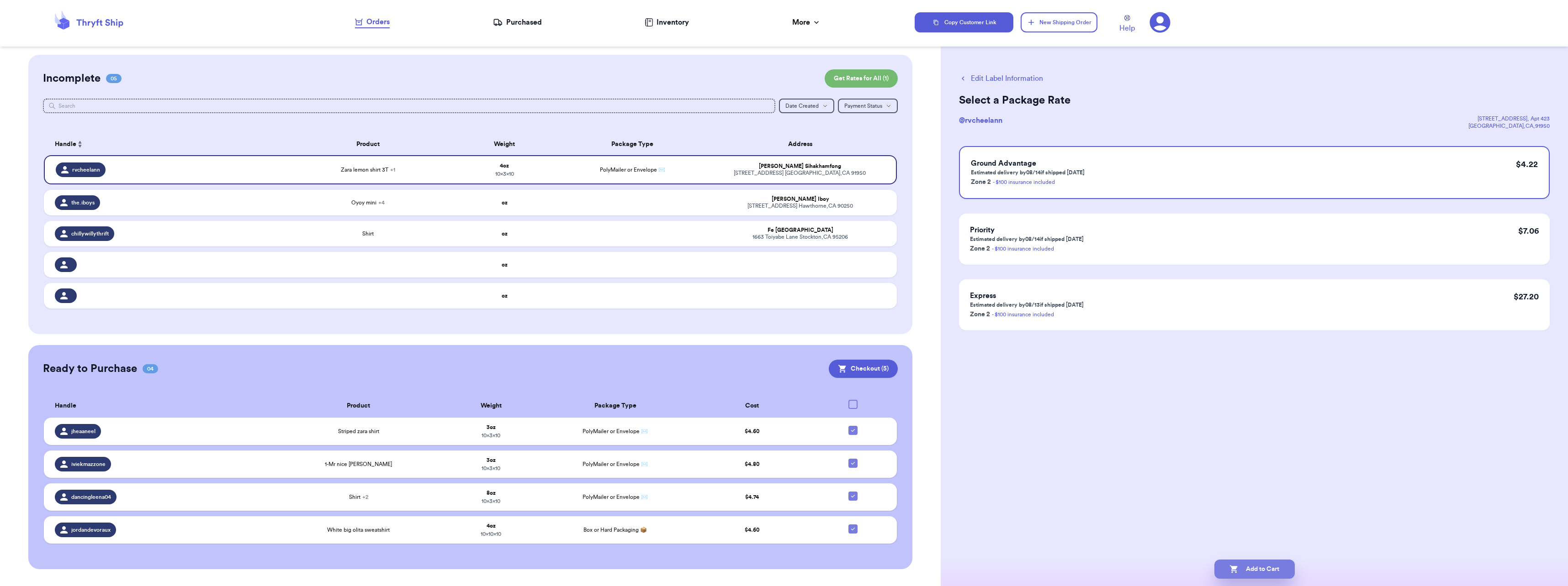
click at [781, 565] on button "Add to Cart" at bounding box center [1254, 569] width 80 height 19
checkbox input "false"
